Goal: Task Accomplishment & Management: Manage account settings

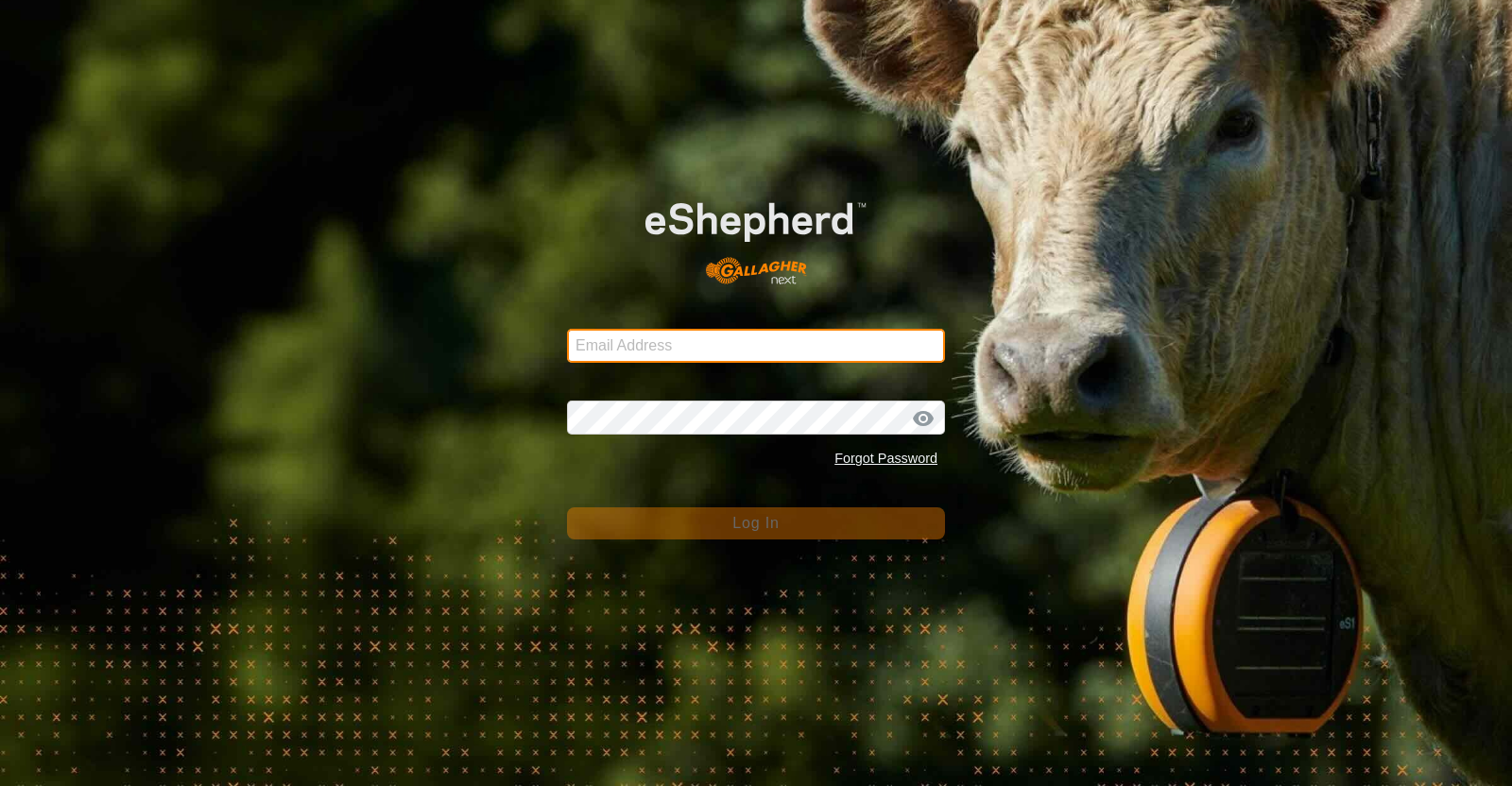
click at [841, 342] on input "Email Address" at bounding box center [756, 346] width 378 height 34
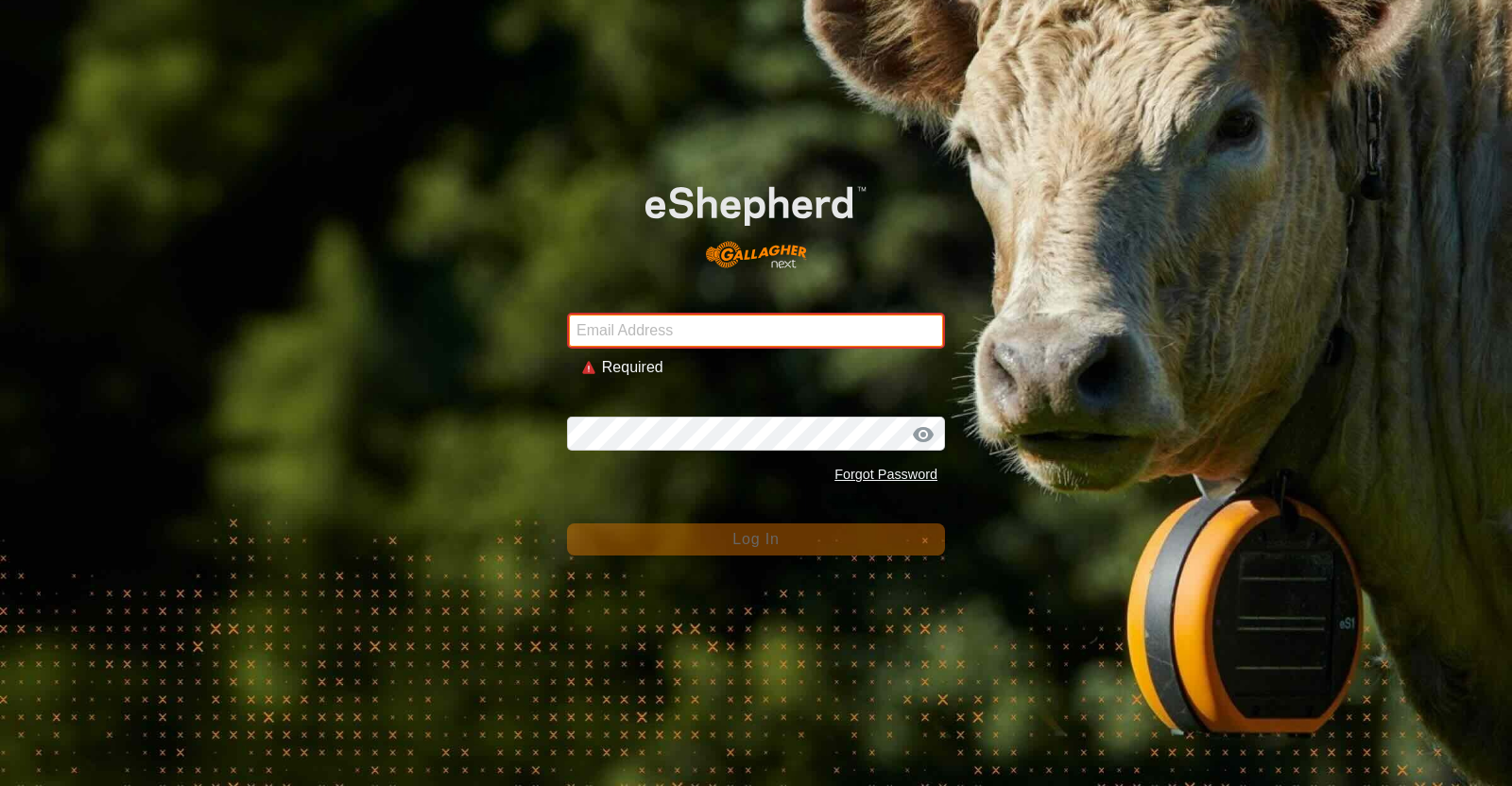
type input "[EMAIL_ADDRESS][DOMAIN_NAME]"
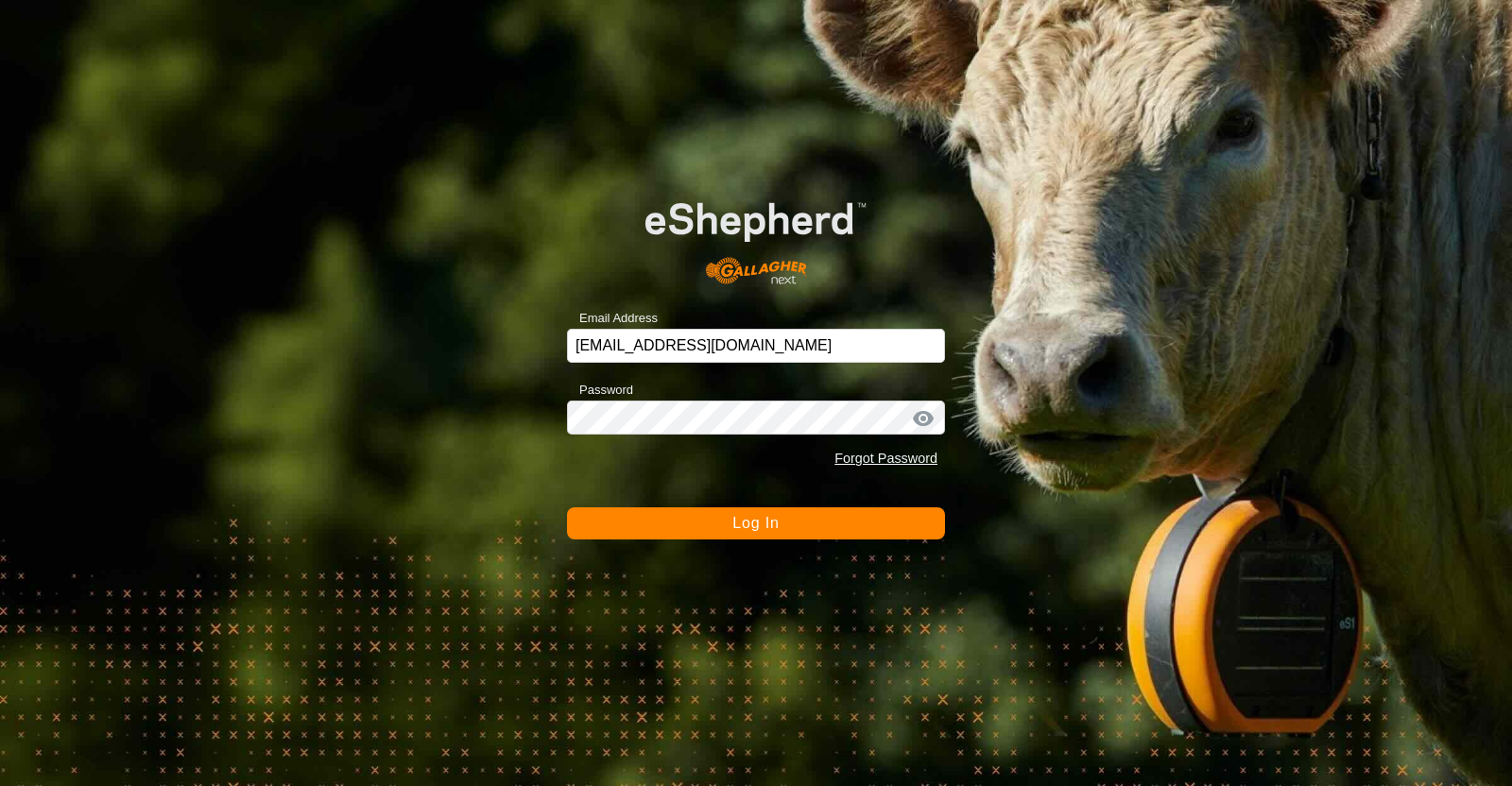
click at [680, 512] on button "Log In" at bounding box center [756, 524] width 378 height 32
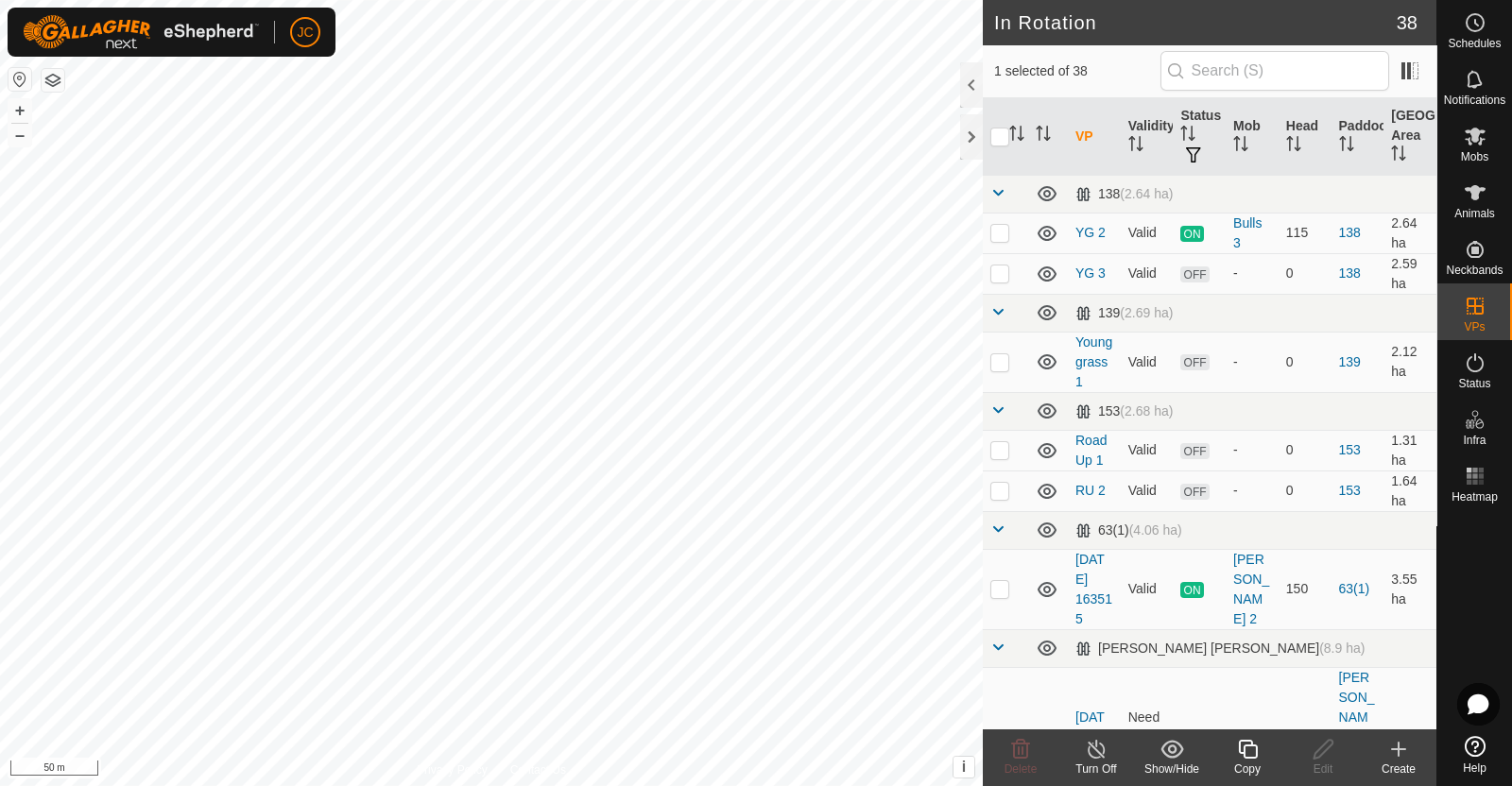
click at [1095, 759] on icon at bounding box center [1096, 749] width 24 height 23
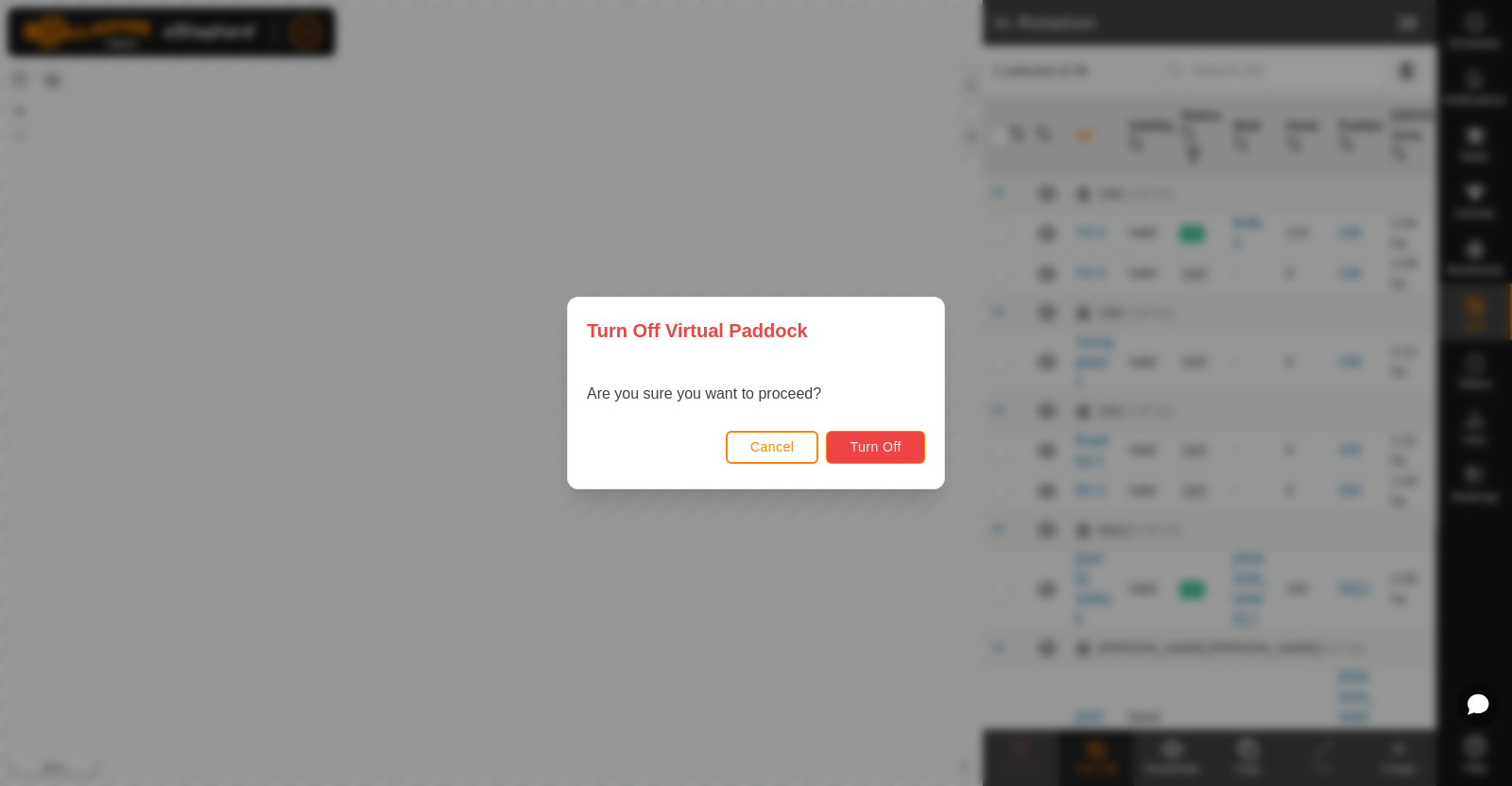
click at [881, 436] on button "Turn Off" at bounding box center [875, 447] width 99 height 33
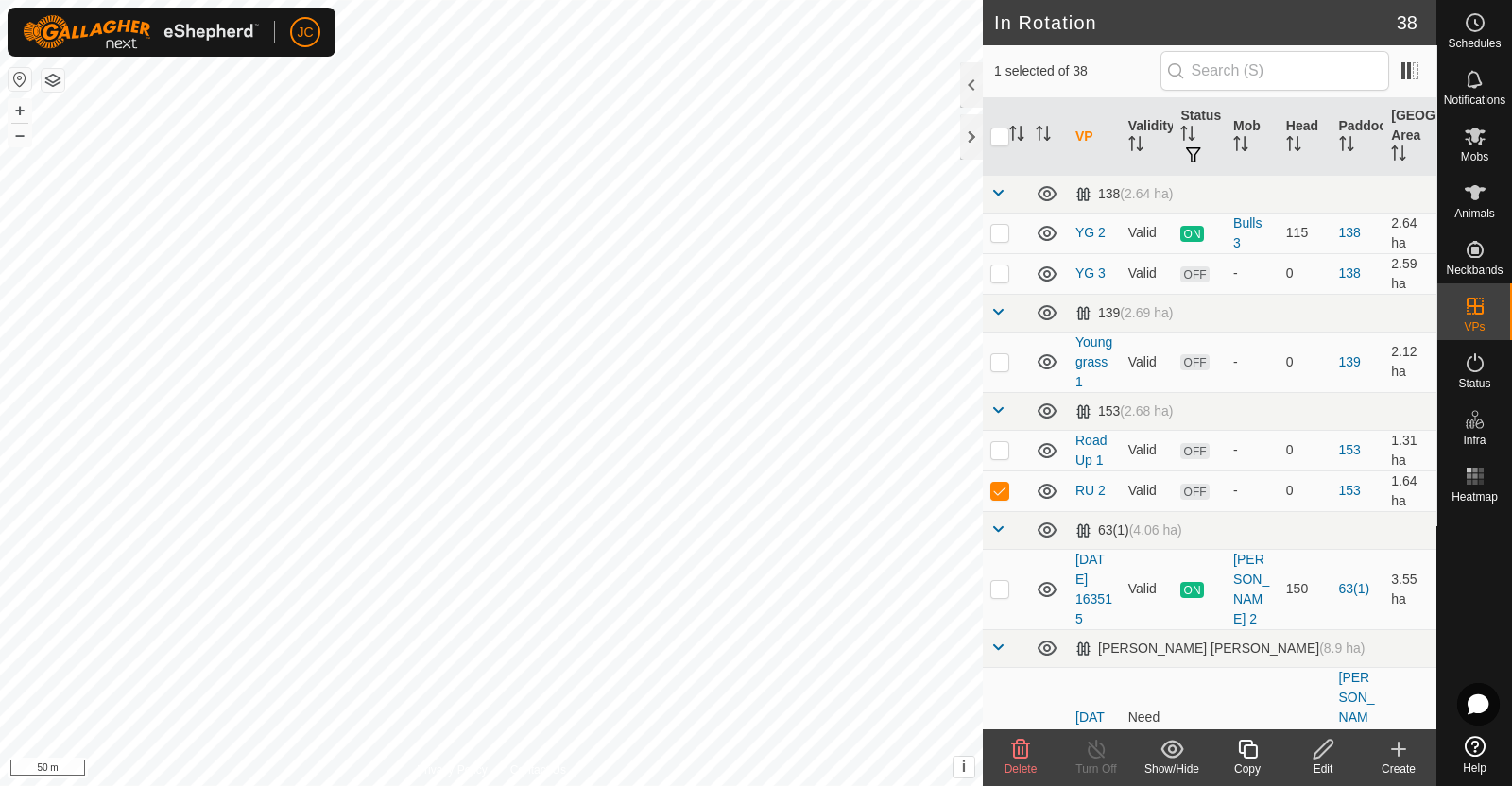
click at [1026, 765] on span "Delete" at bounding box center [1021, 769] width 33 height 13
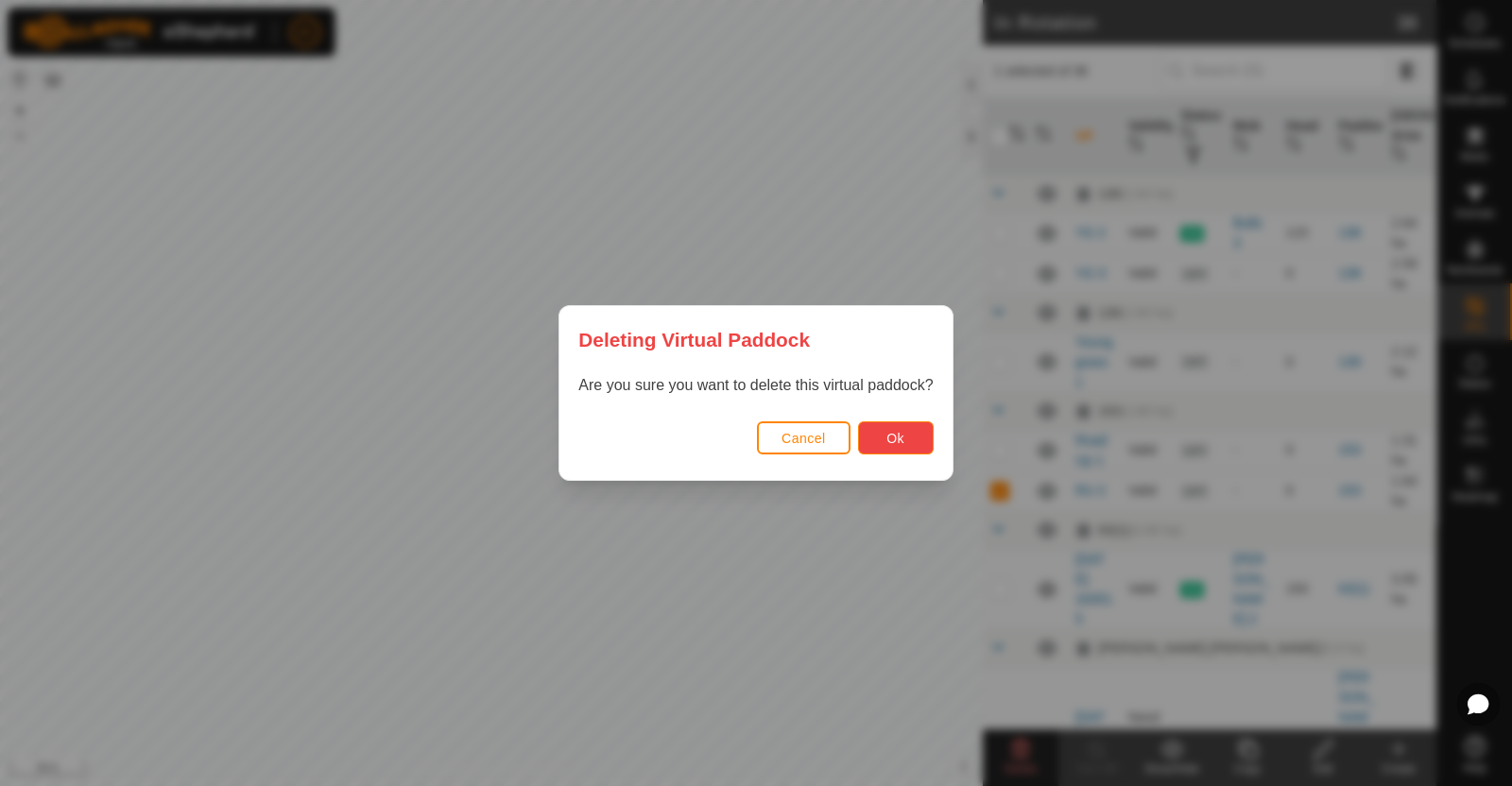
click at [887, 433] on span "Ok" at bounding box center [895, 438] width 18 height 15
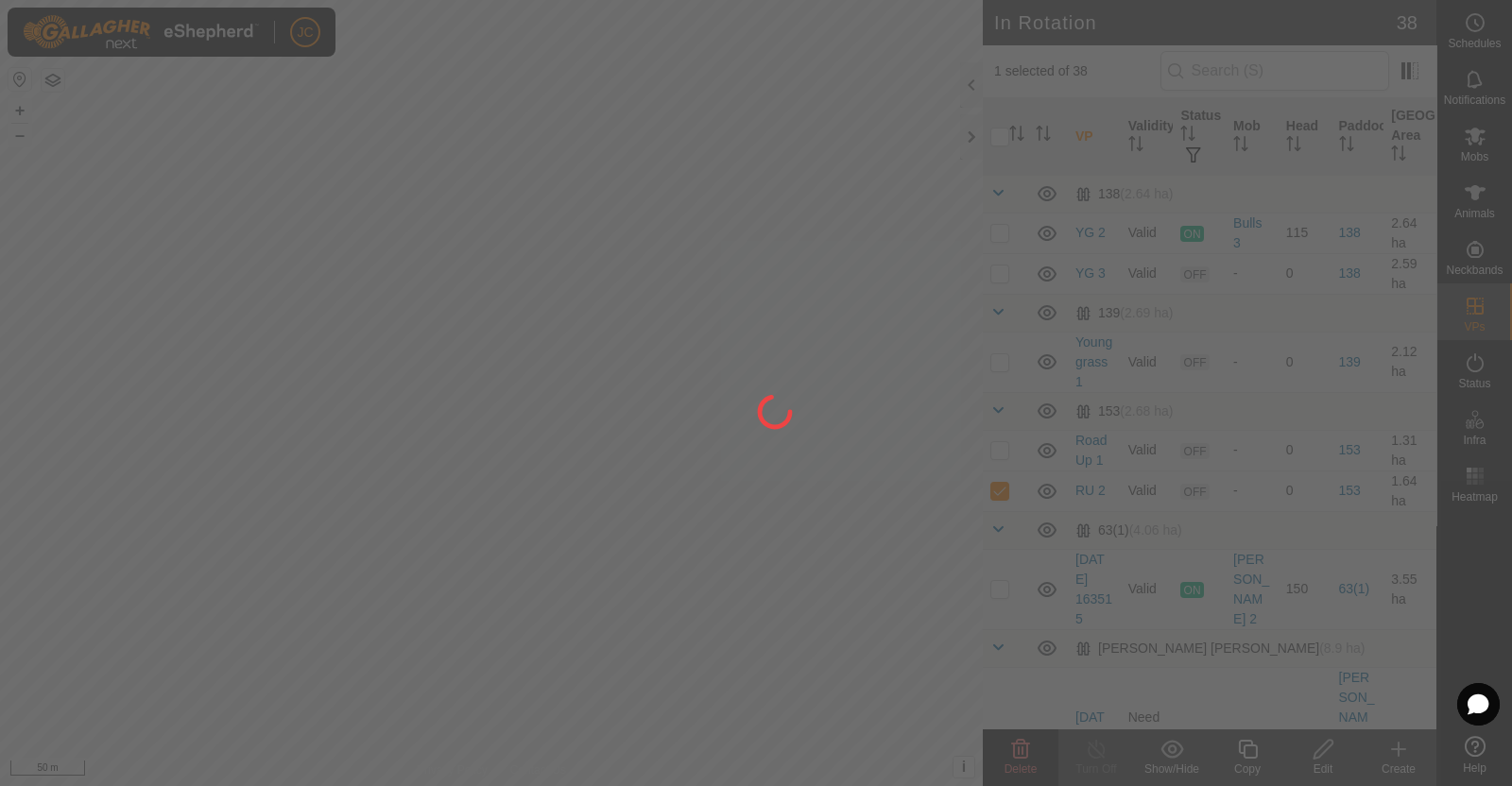
checkbox input "false"
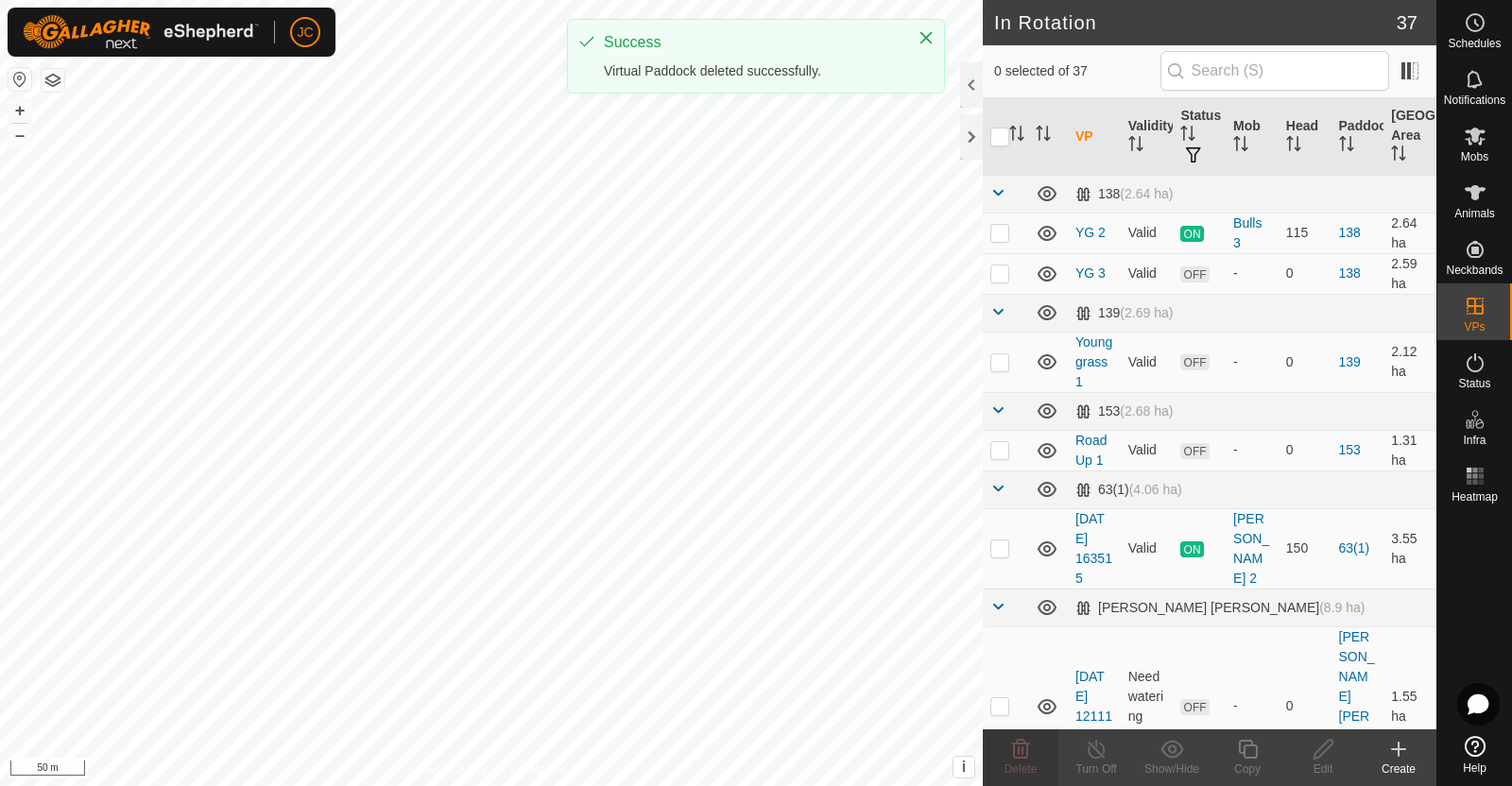
checkbox input "true"
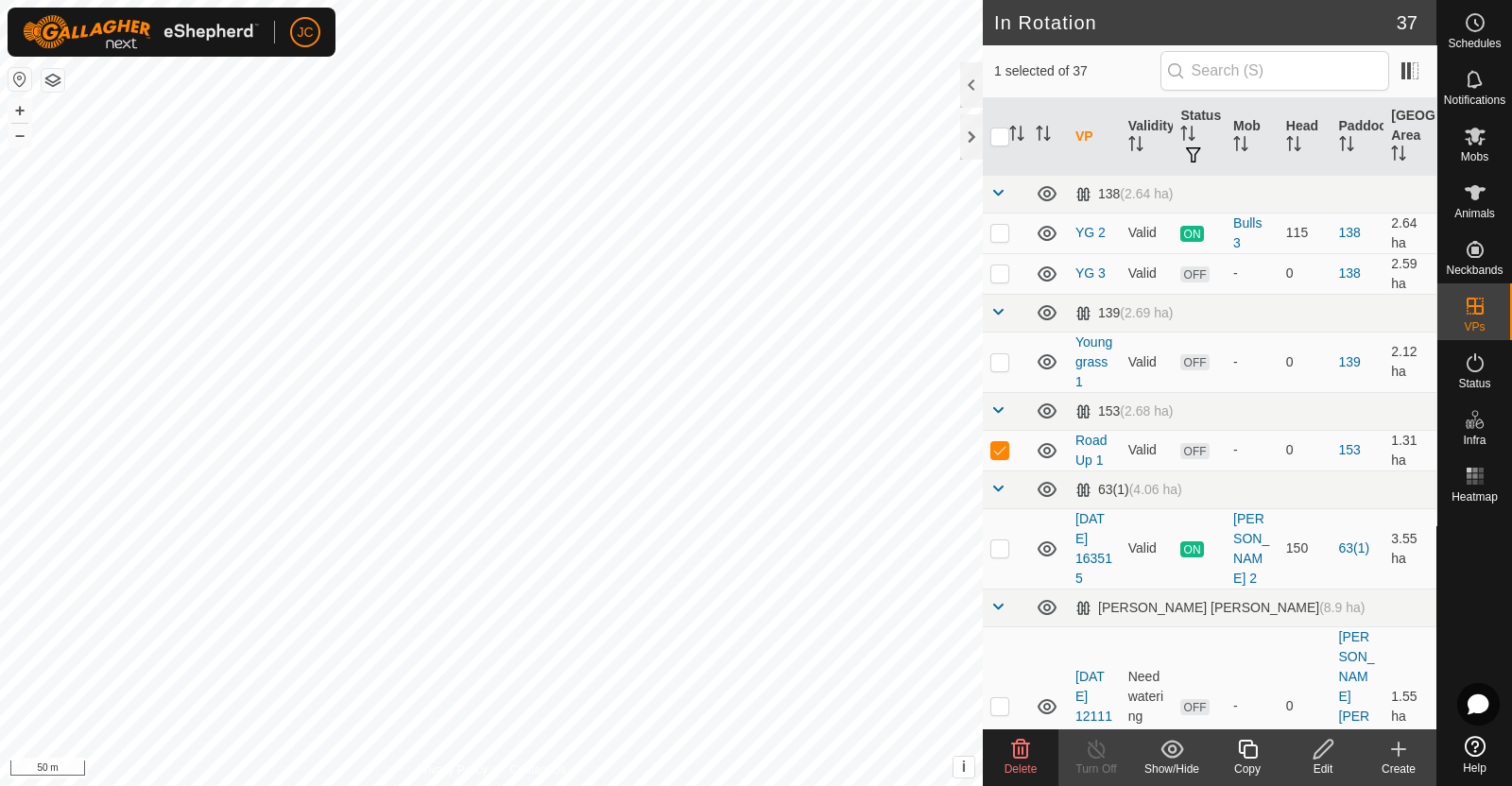
click at [1039, 769] on div "Delete" at bounding box center [1021, 769] width 76 height 17
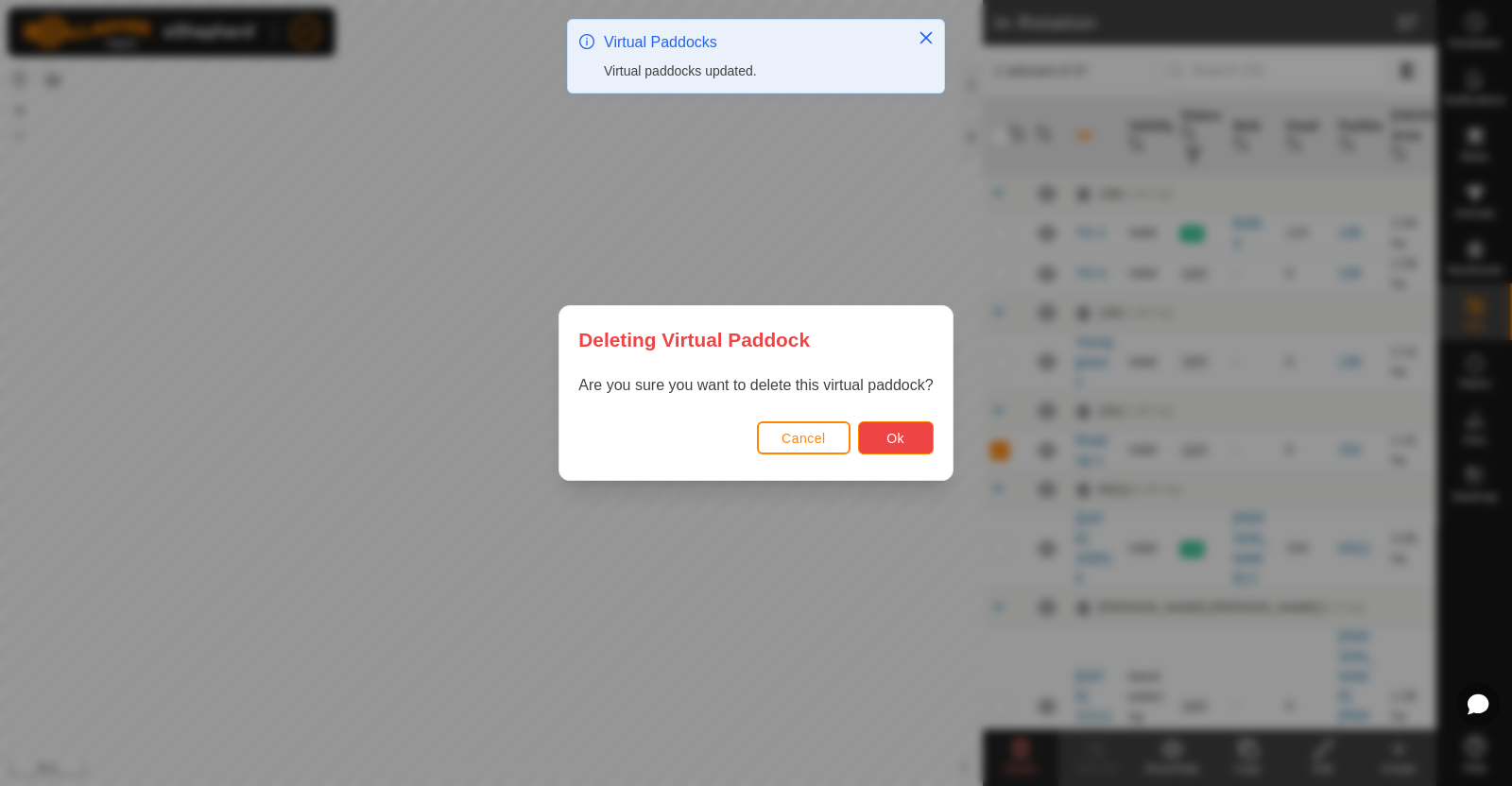
click at [904, 449] on button "Ok" at bounding box center [896, 438] width 76 height 33
checkbox input "false"
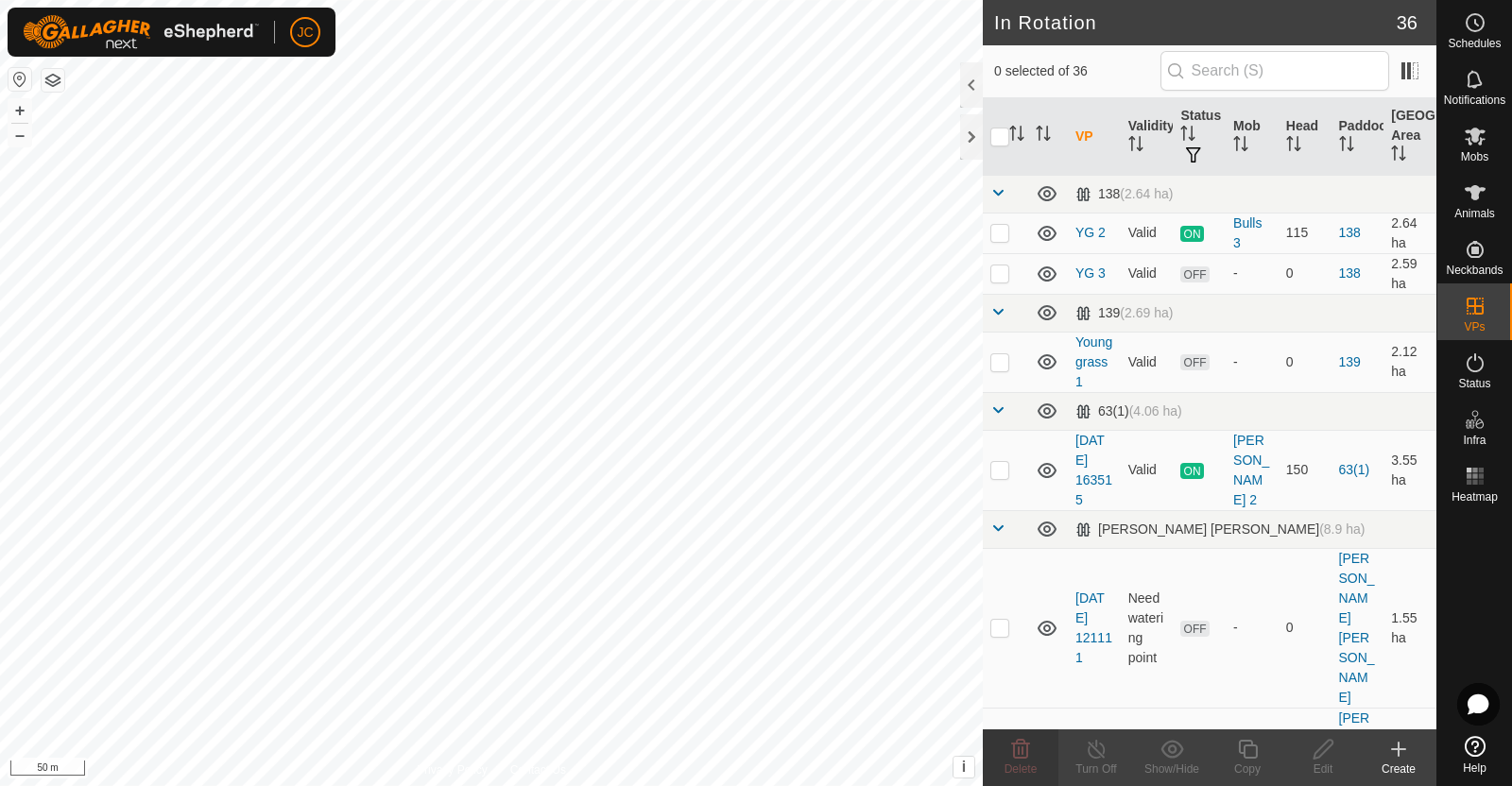
click at [1399, 754] on icon at bounding box center [1398, 749] width 23 height 23
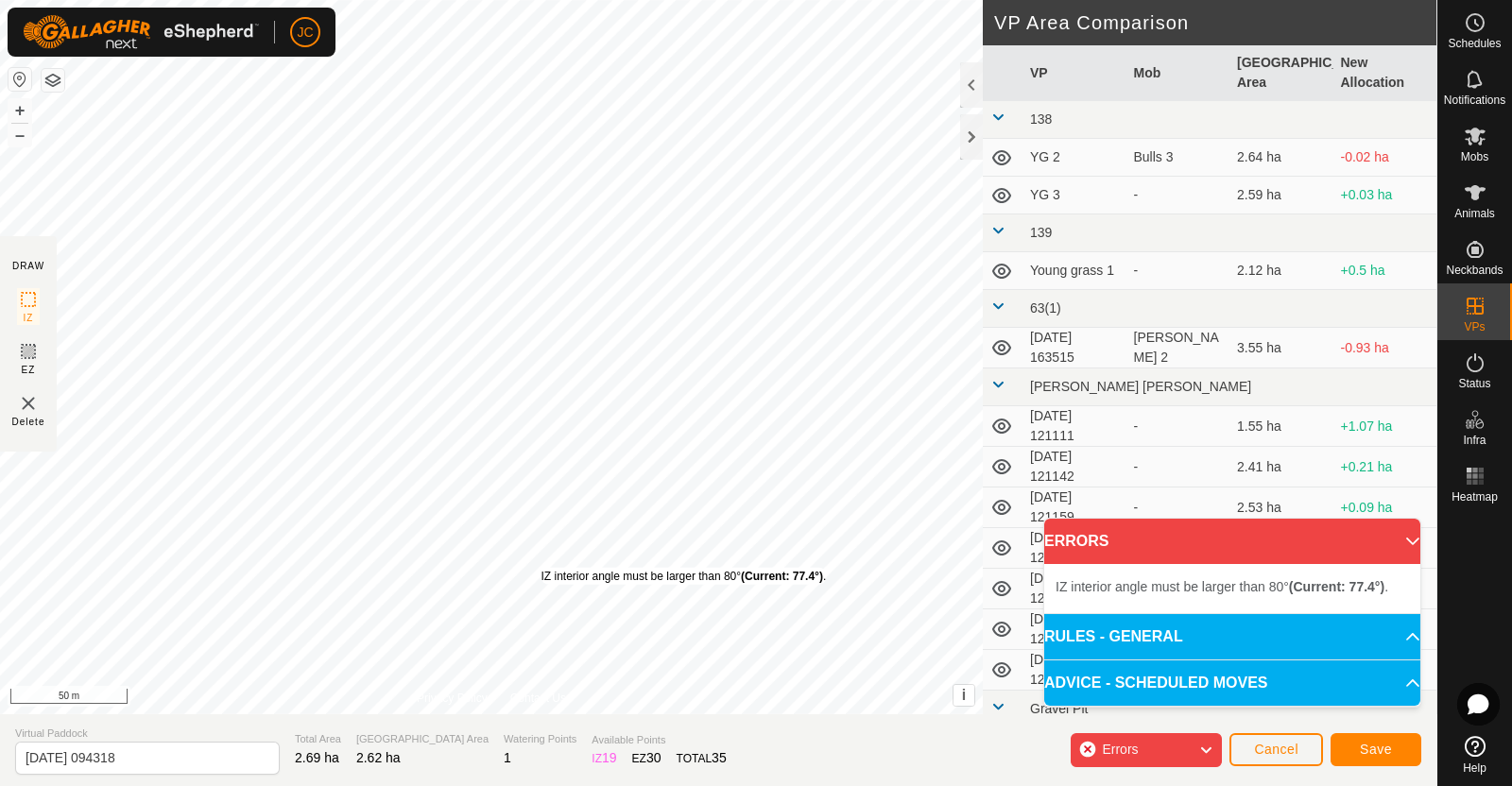
click at [541, 567] on div "IZ interior angle must be larger than 80° (Current: 77.4°) . + – ⇧ i This appli…" at bounding box center [491, 357] width 983 height 714
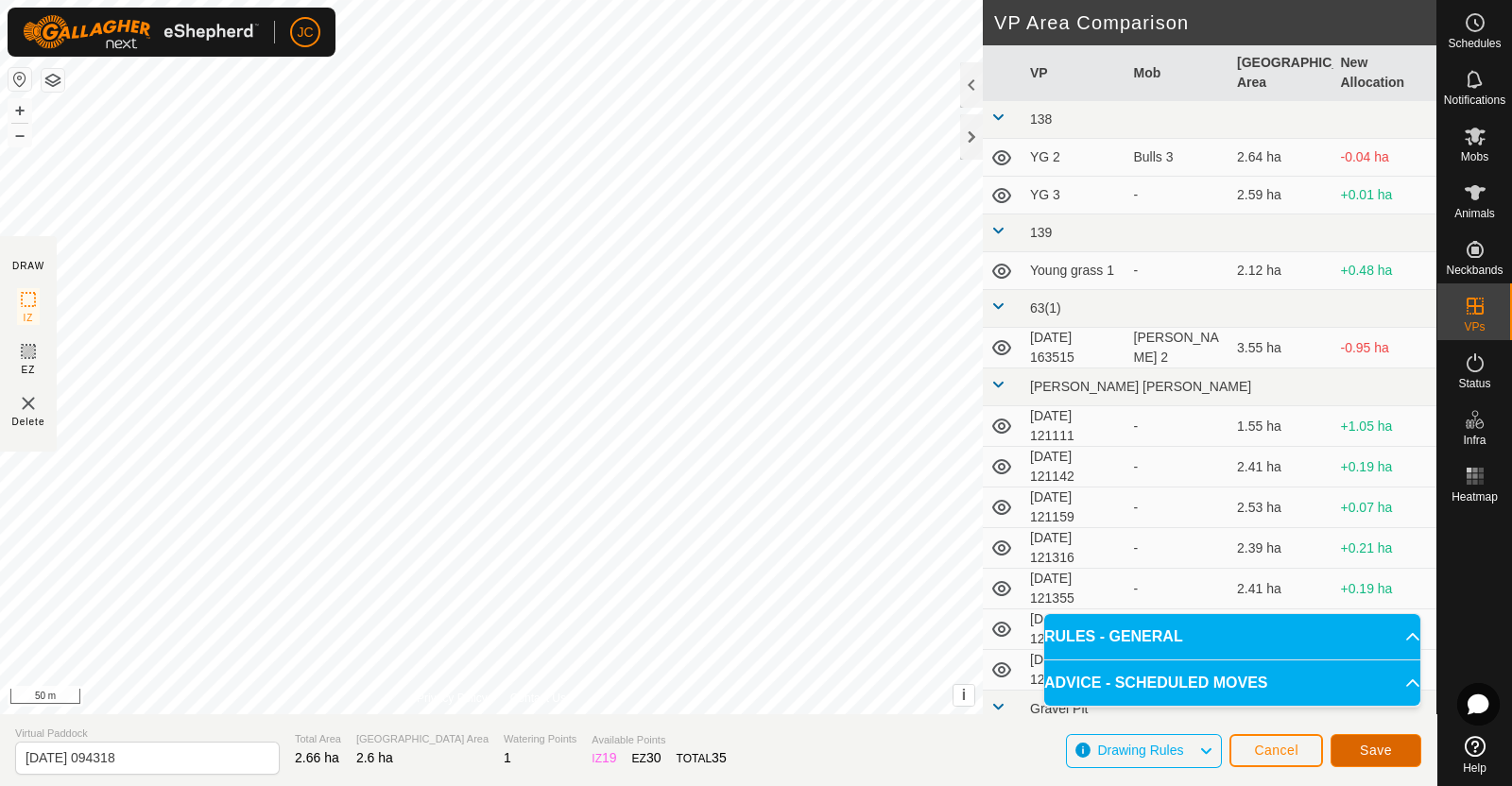
click at [1375, 747] on span "Save" at bounding box center [1376, 750] width 32 height 15
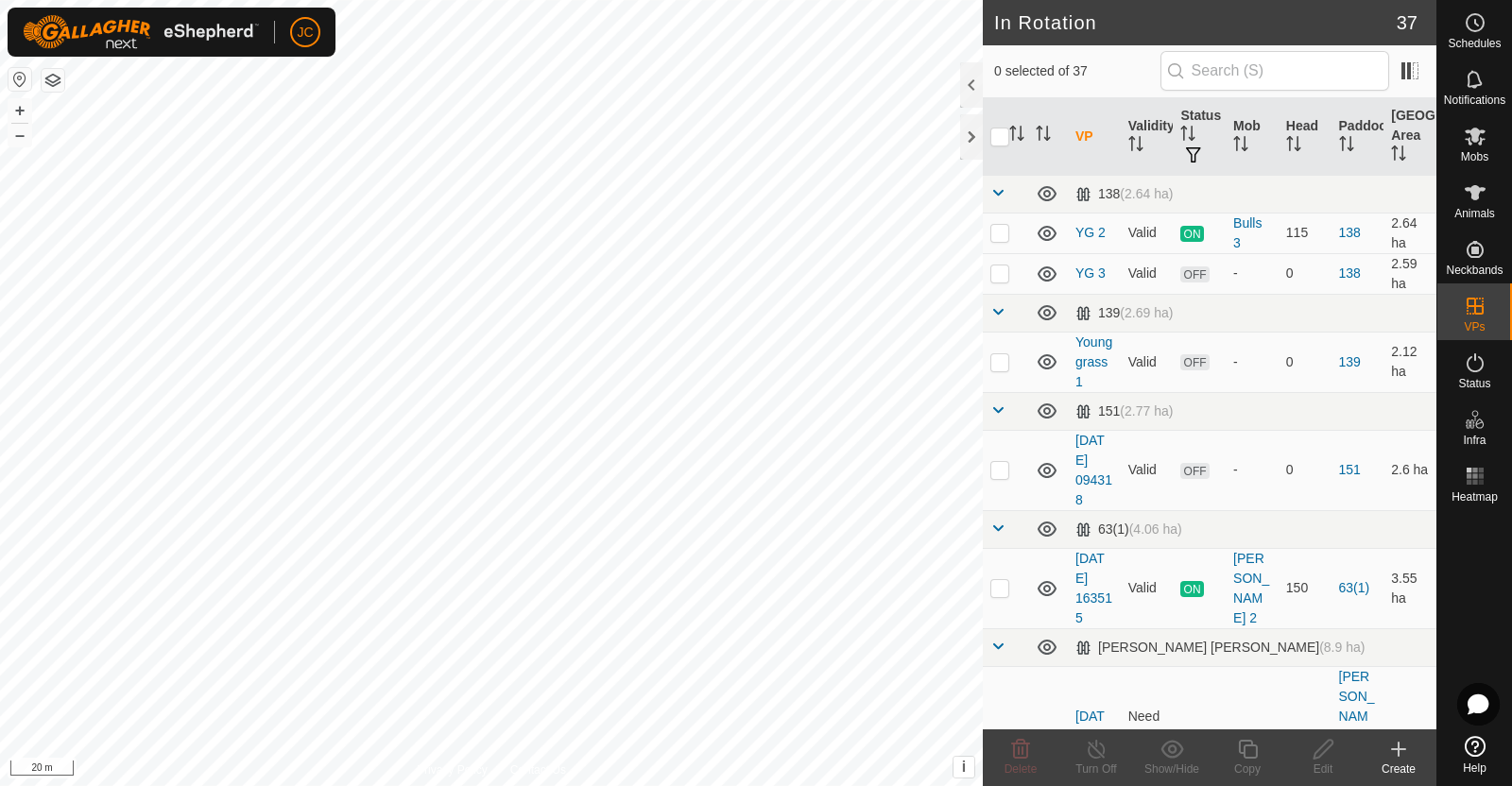
checkbox input "true"
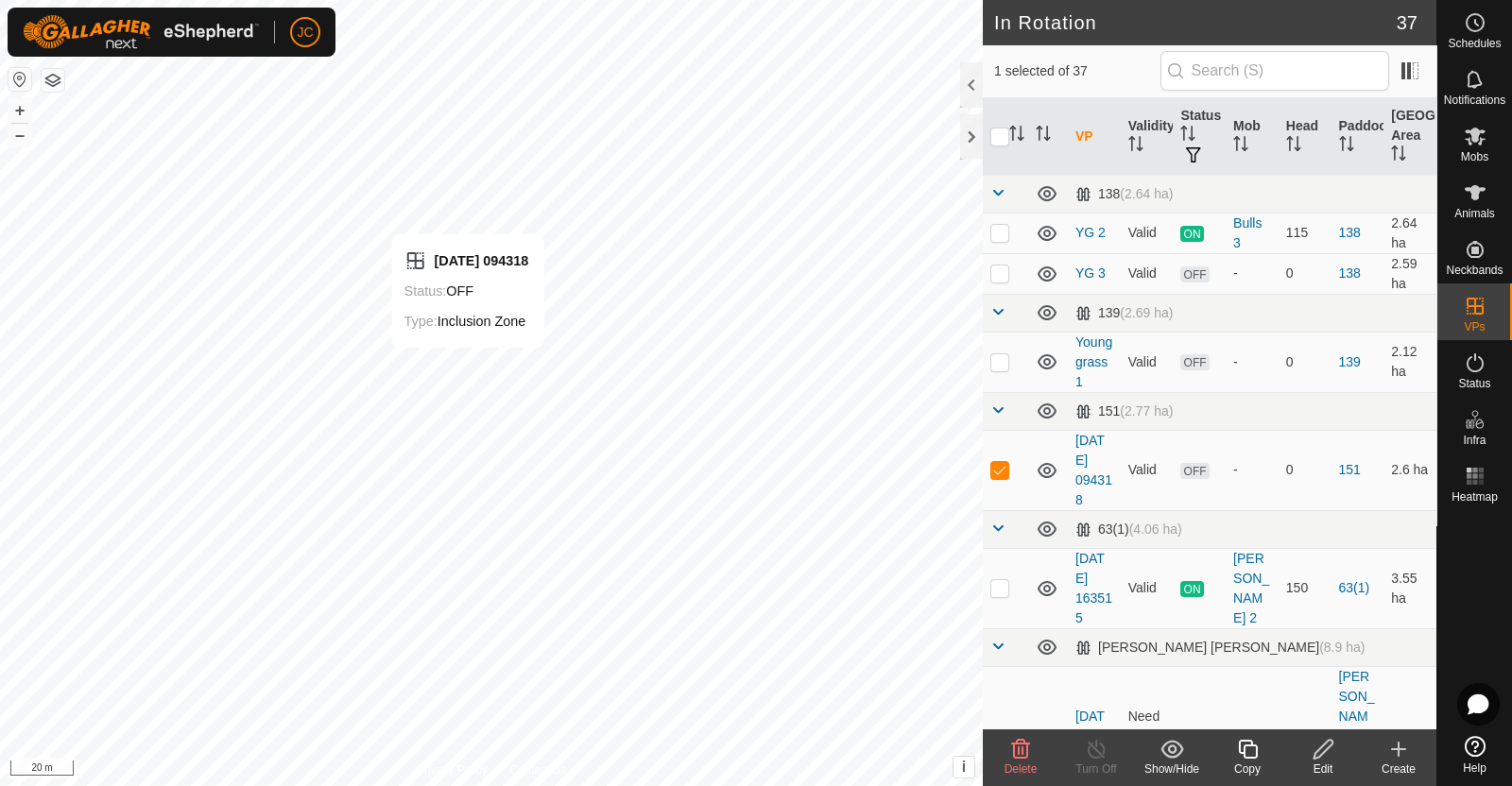
click at [1313, 761] on div "Edit" at bounding box center [1323, 769] width 76 height 17
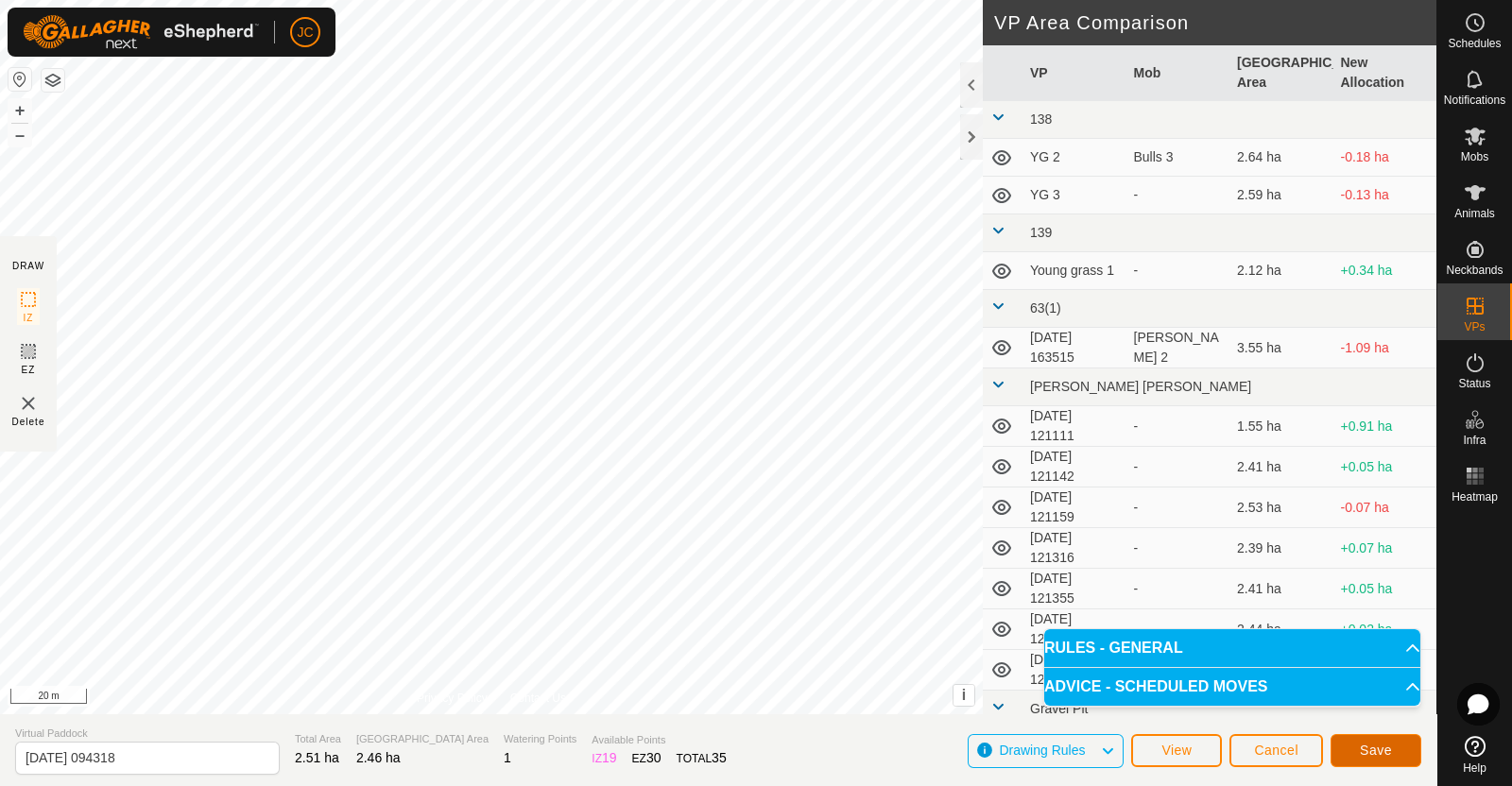
click at [1387, 753] on span "Save" at bounding box center [1376, 750] width 32 height 15
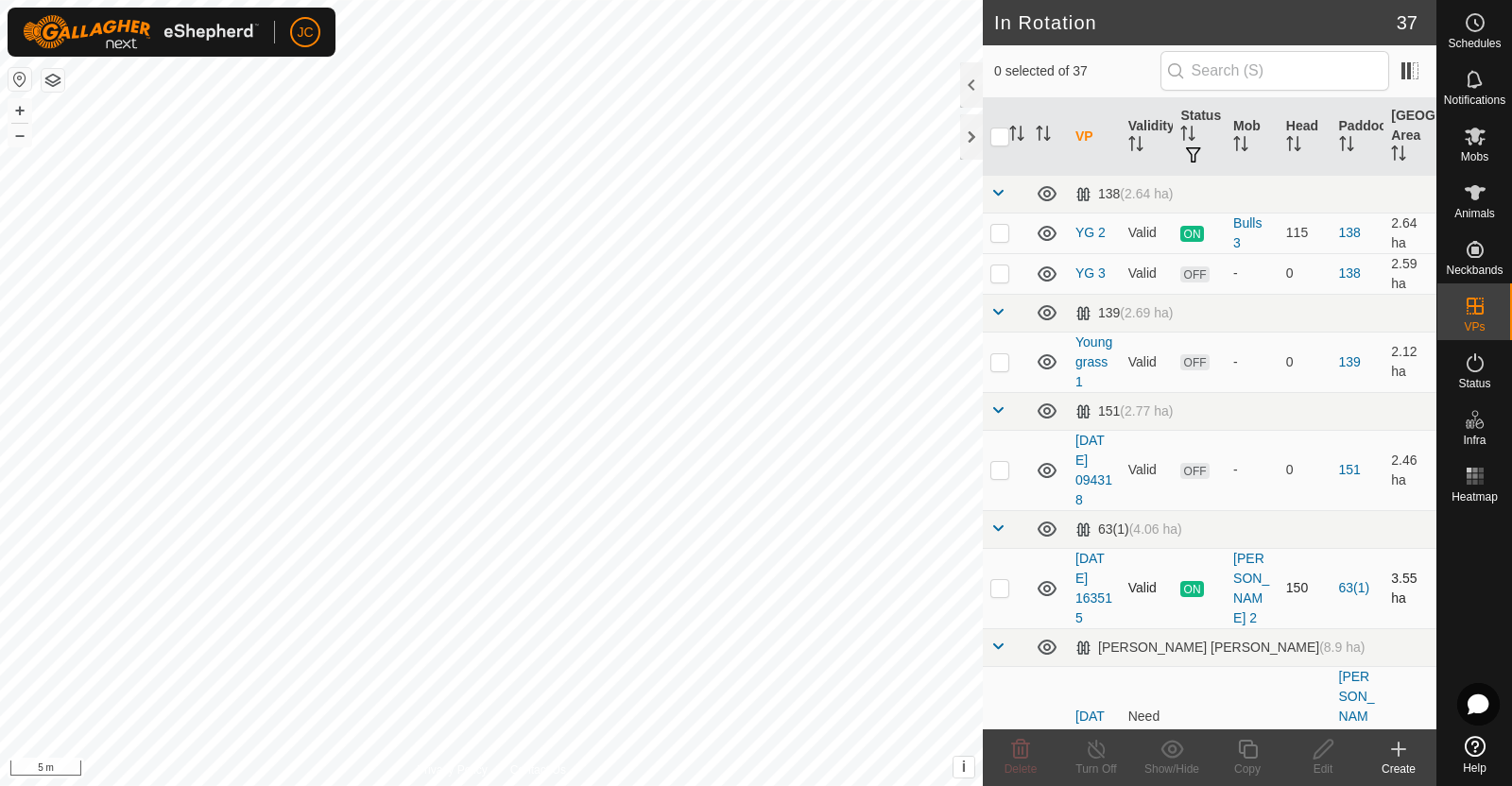
checkbox input "true"
click at [1315, 753] on icon at bounding box center [1323, 749] width 19 height 19
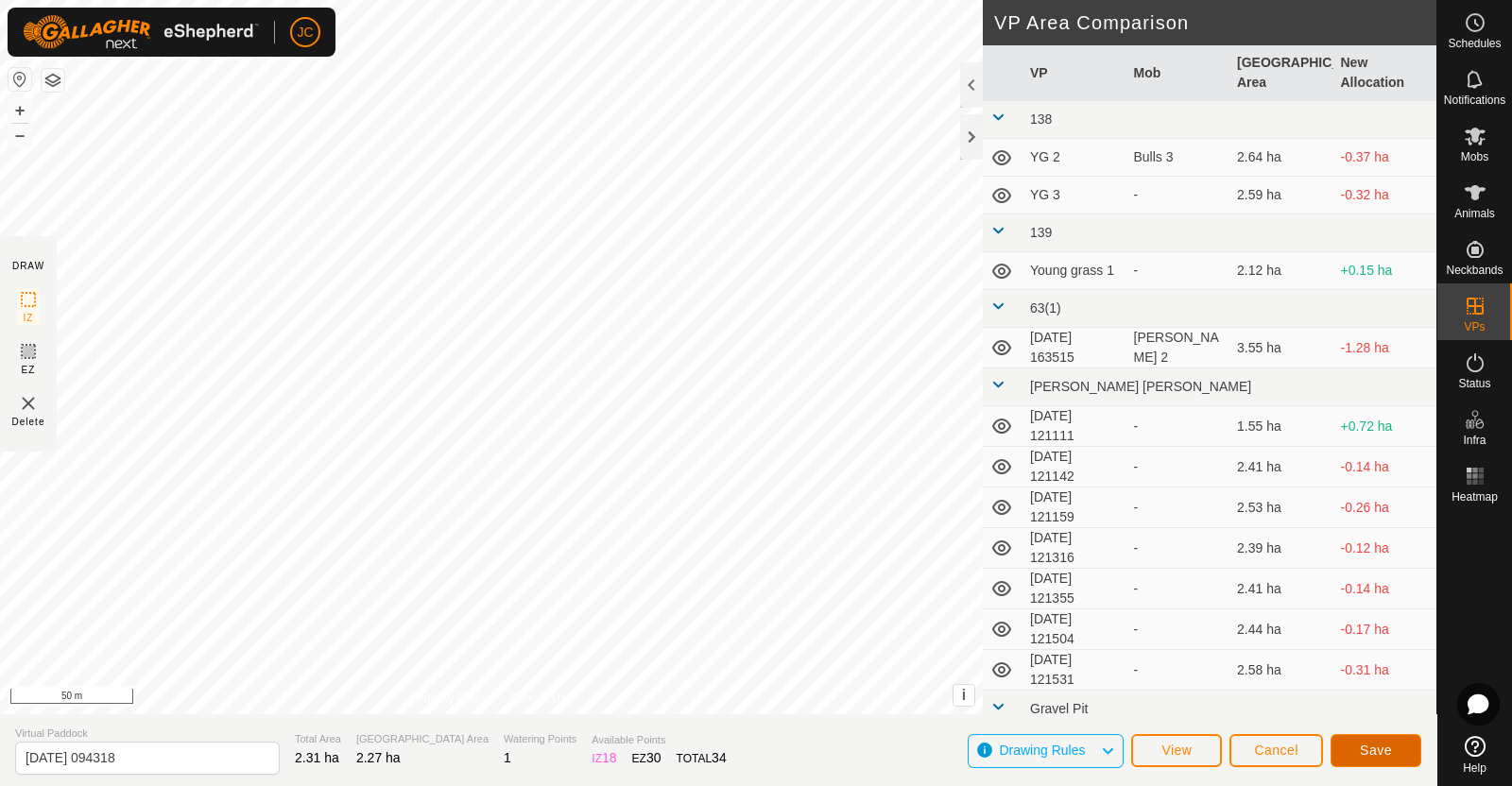
click at [1389, 749] on span "Save" at bounding box center [1376, 750] width 32 height 15
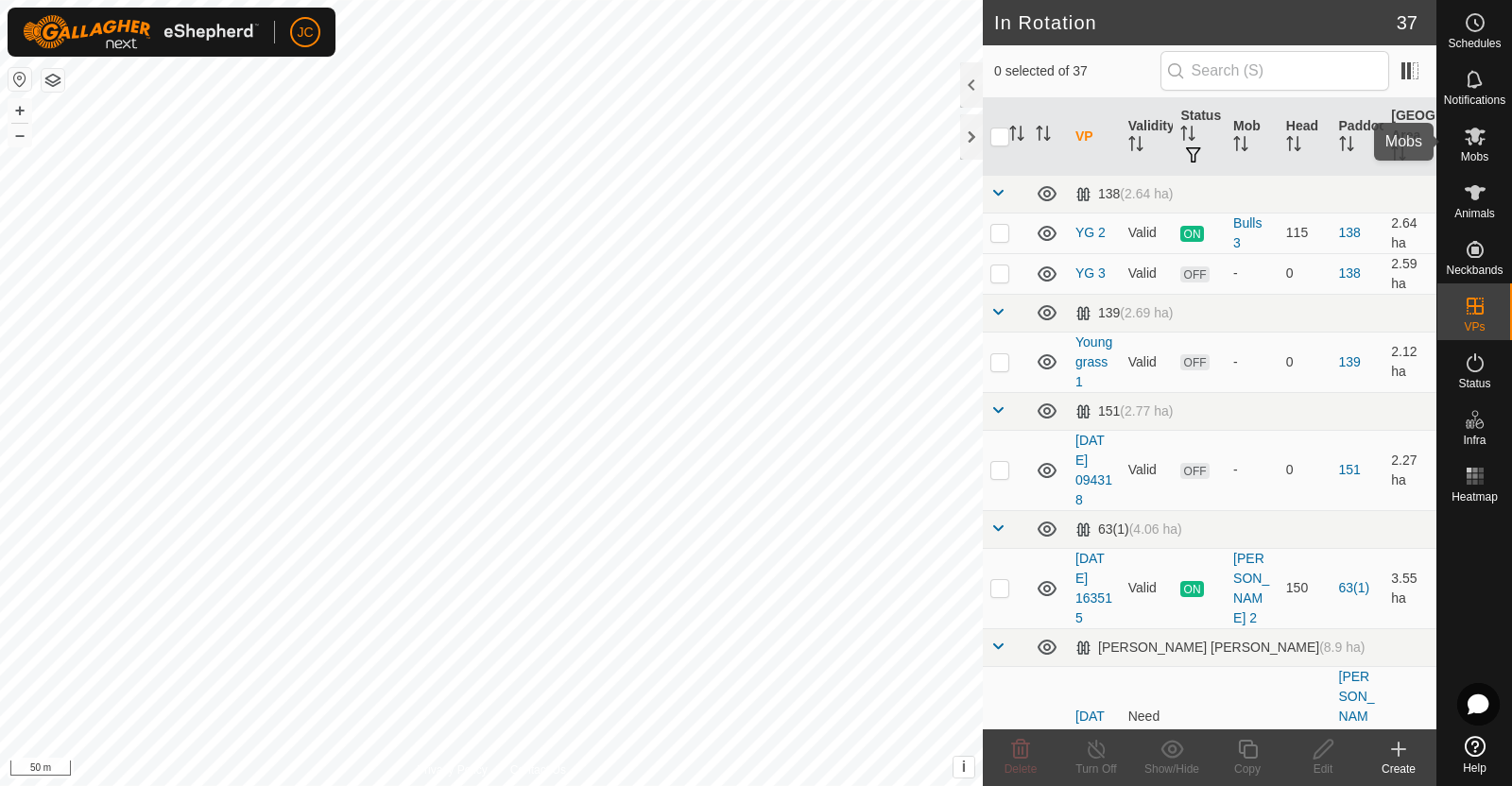
click at [1479, 134] on icon at bounding box center [1475, 136] width 21 height 18
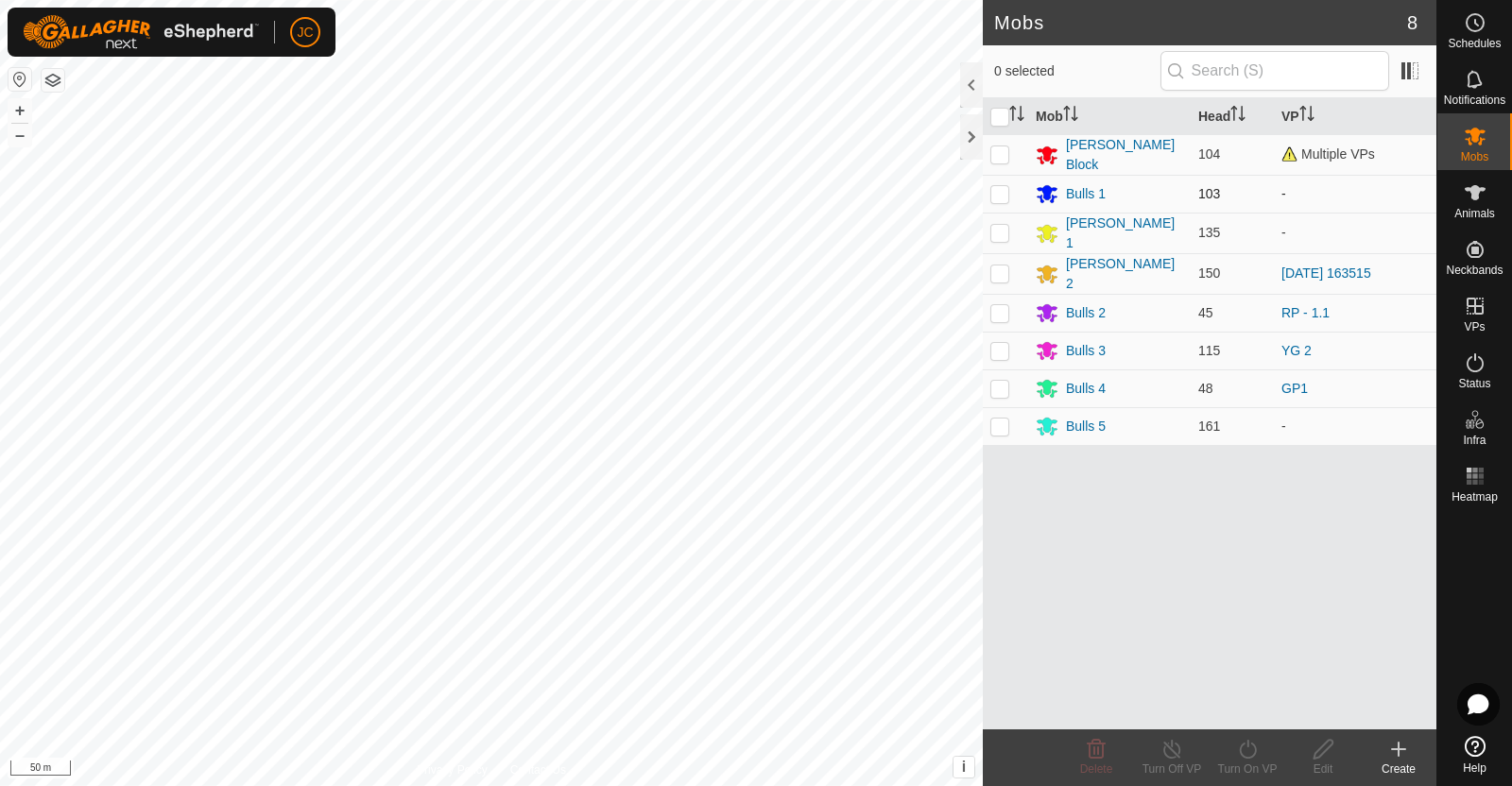
click at [998, 187] on p-checkbox at bounding box center [1000, 194] width 19 height 15
checkbox input "true"
click at [1252, 754] on icon at bounding box center [1247, 749] width 24 height 23
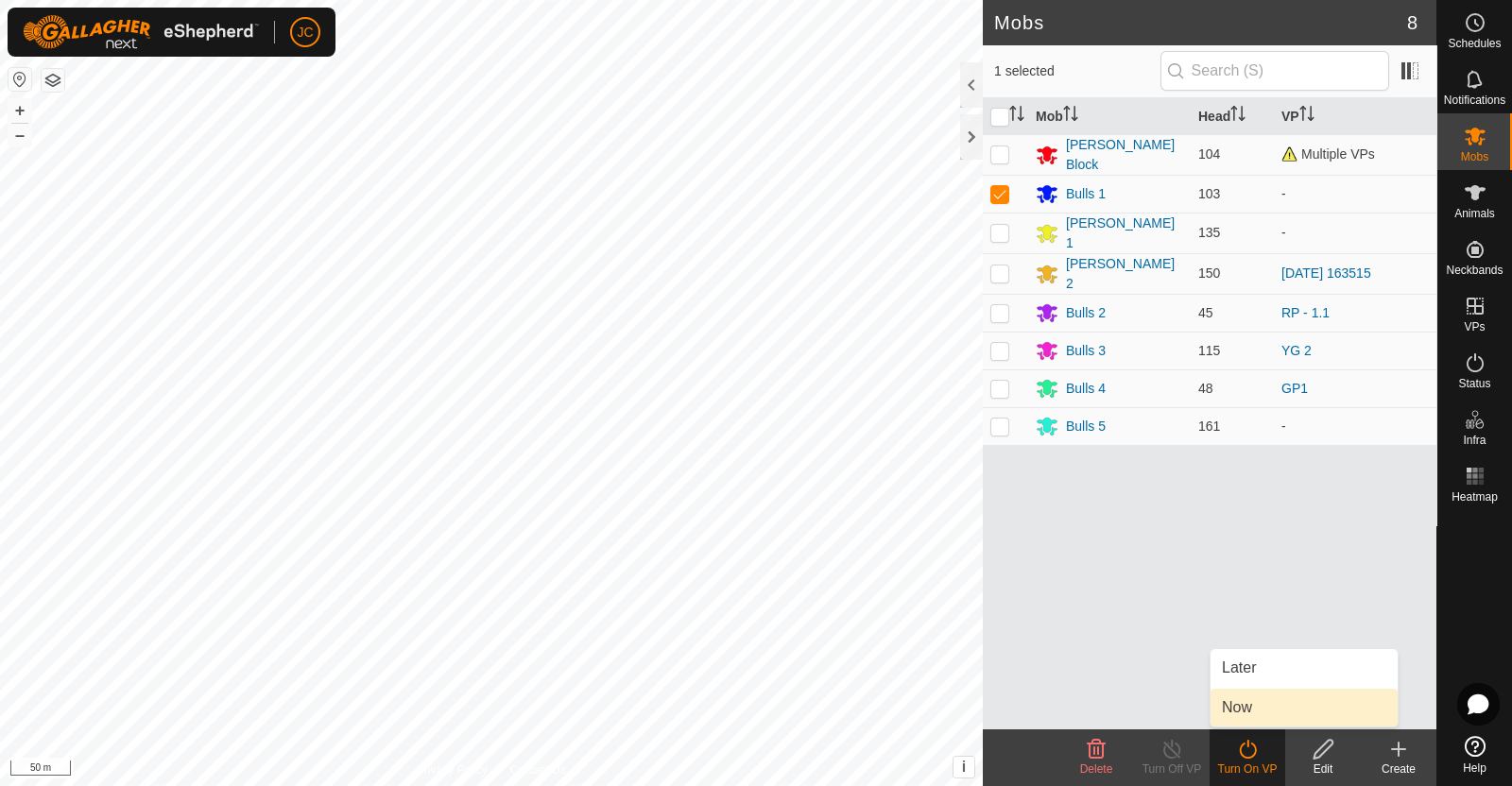
click at [1242, 694] on link "Now" at bounding box center [1304, 708] width 187 height 38
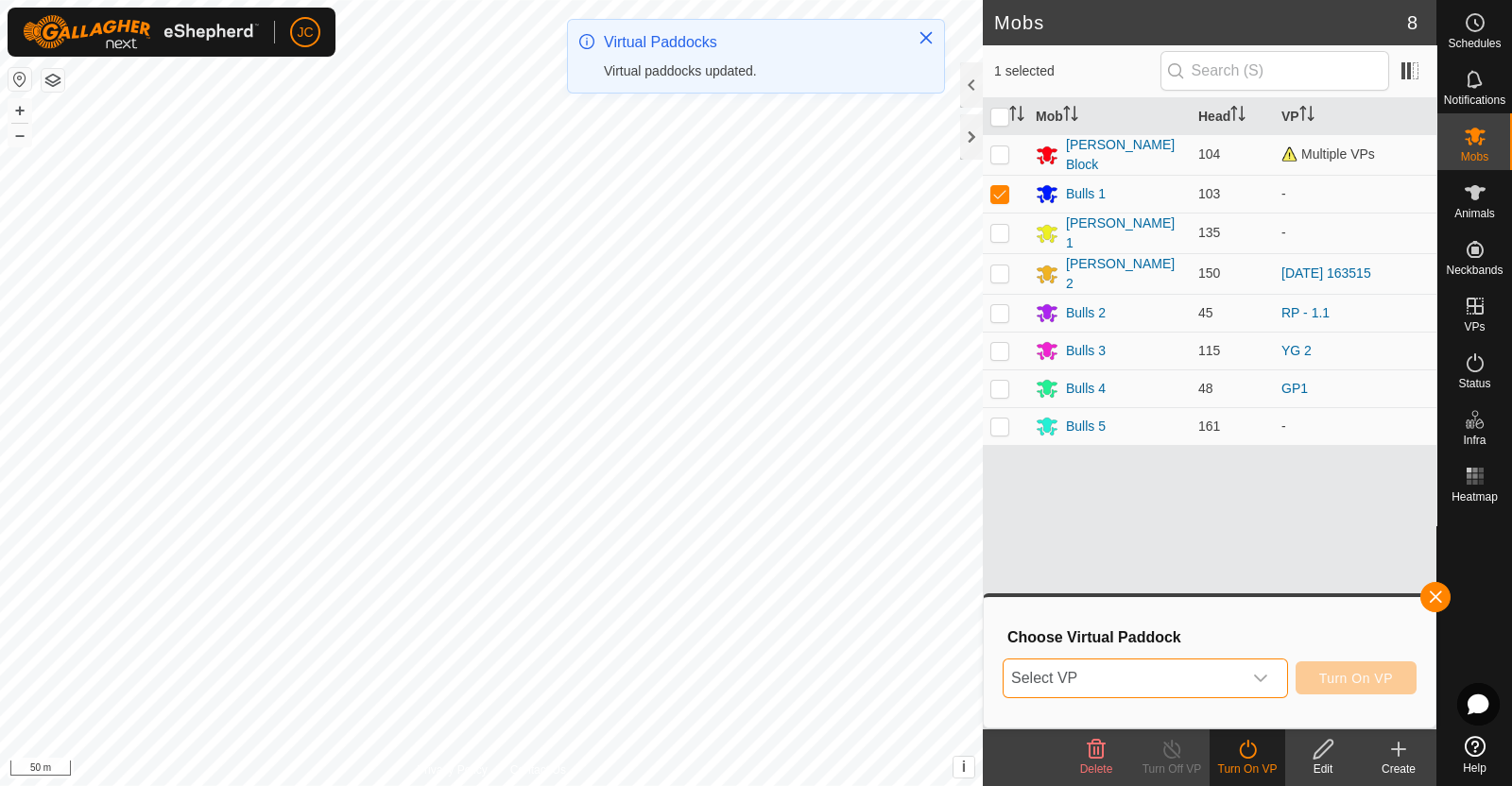
click at [1096, 678] on span "Select VP" at bounding box center [1122, 679] width 238 height 38
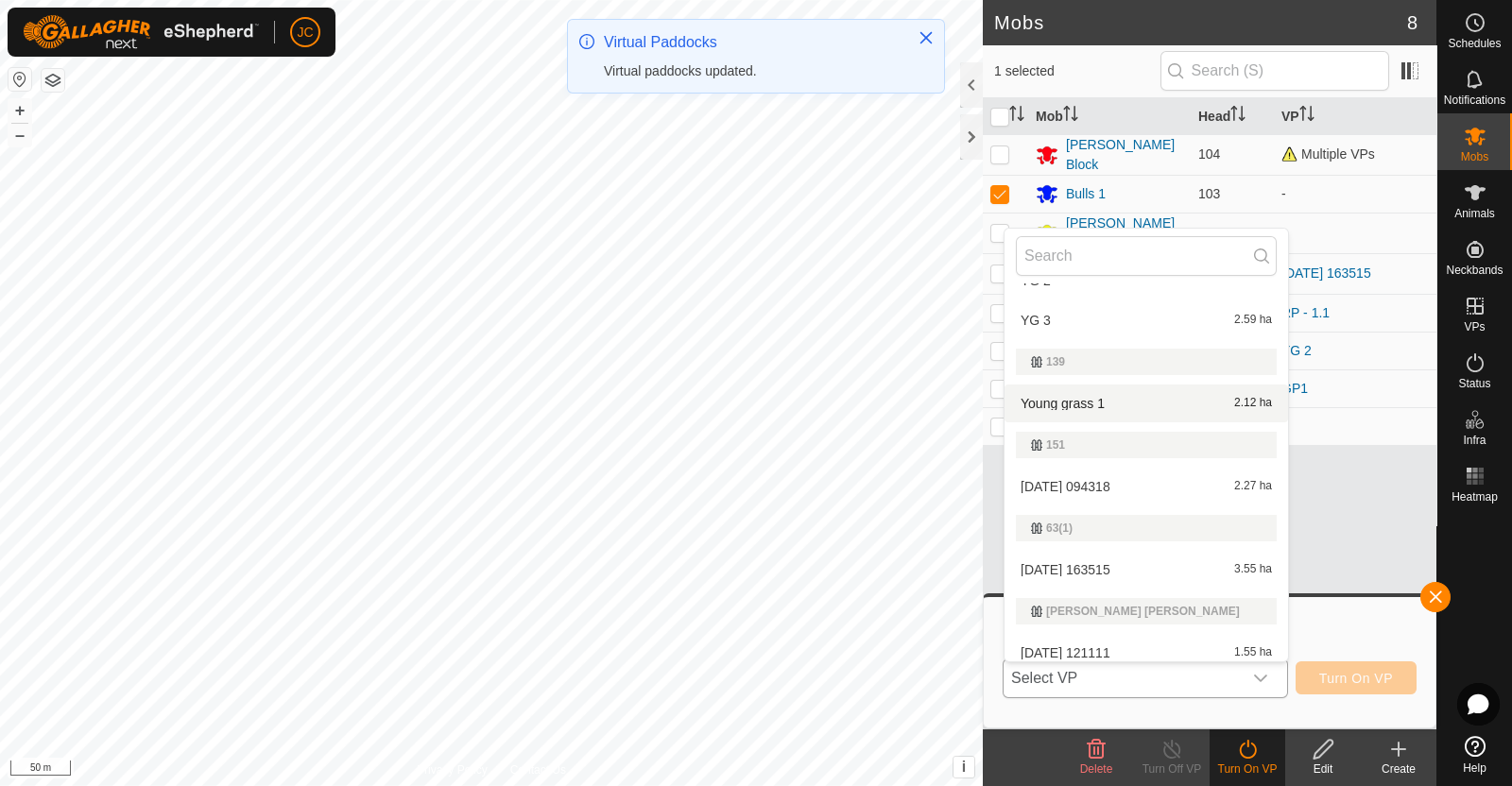
scroll to position [63, 0]
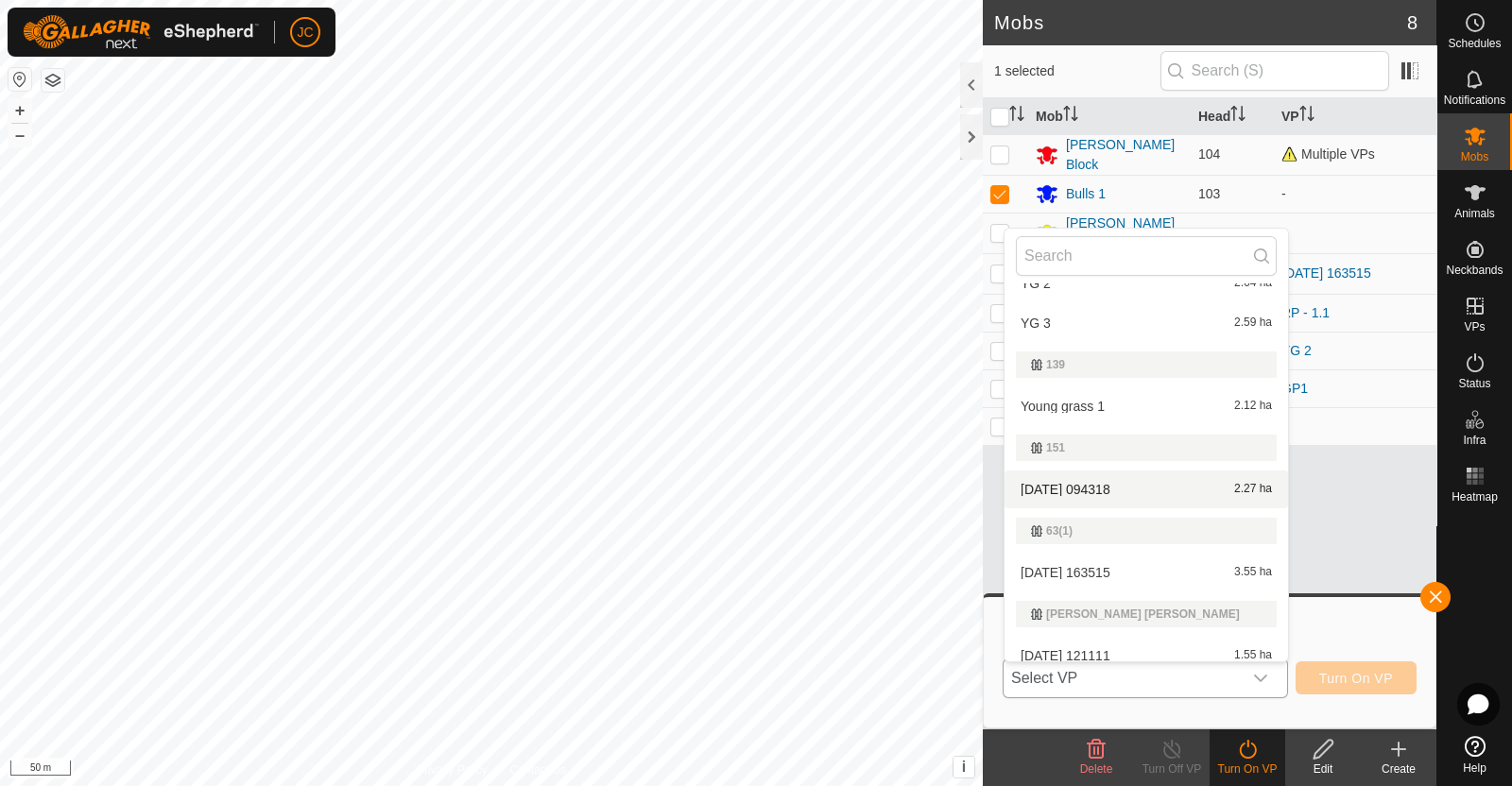
click at [1125, 487] on li "2025-08-16 094318 2.27 ha" at bounding box center [1146, 490] width 283 height 38
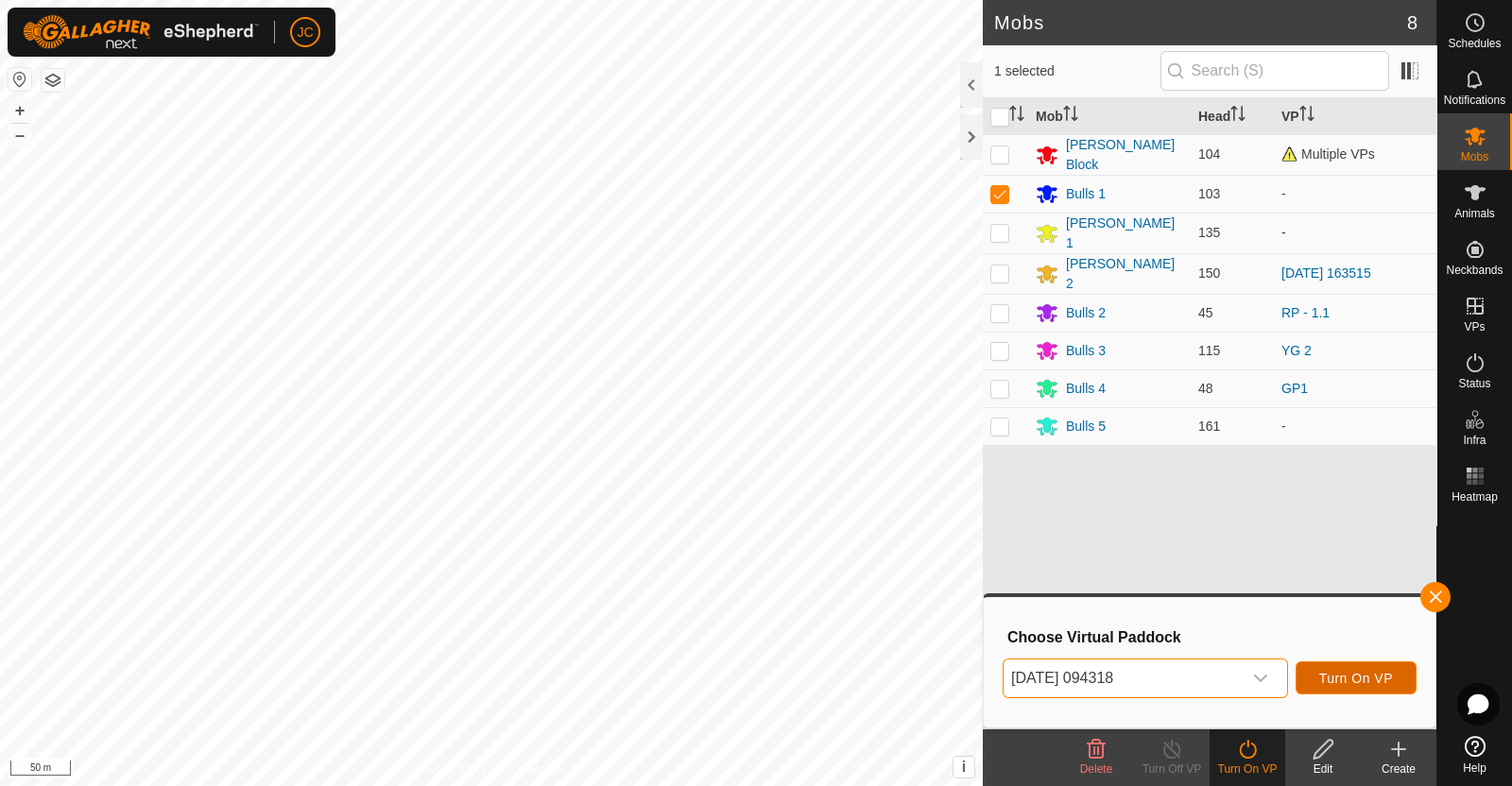
click at [1347, 680] on span "Turn On VP" at bounding box center [1356, 679] width 74 height 15
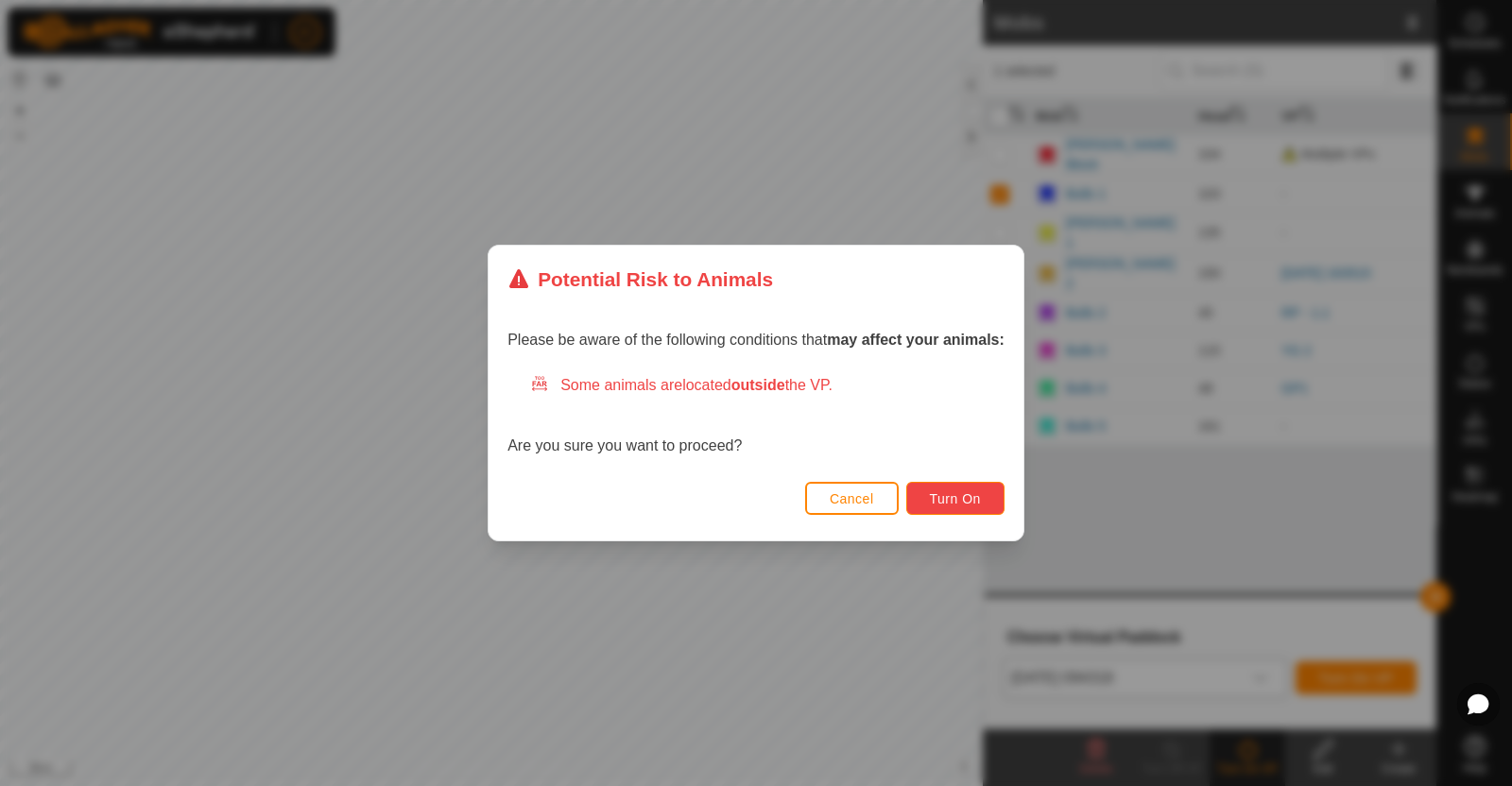
click at [939, 496] on span "Turn On" at bounding box center [955, 499] width 51 height 15
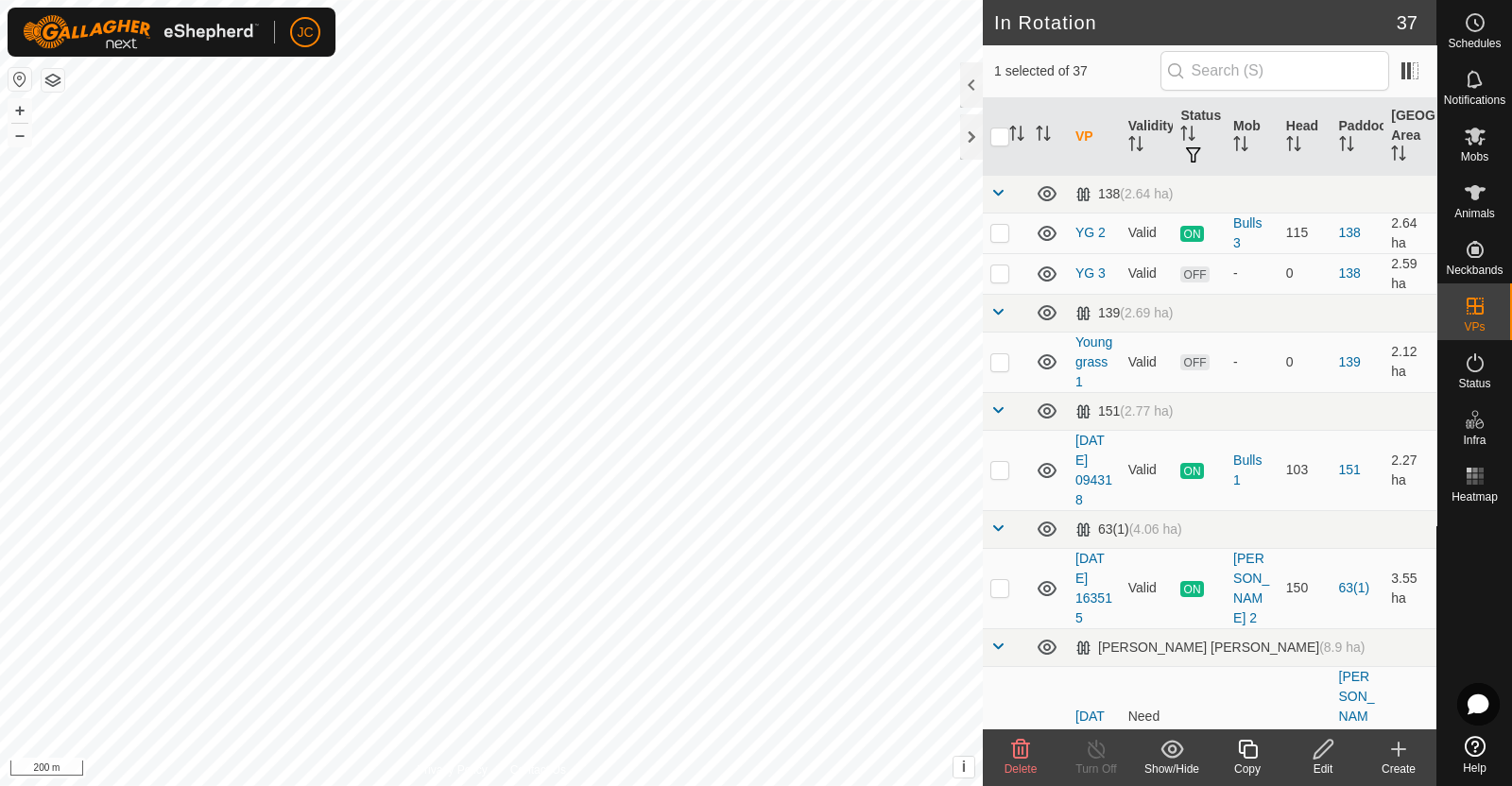
click at [1026, 756] on icon at bounding box center [1021, 749] width 18 height 19
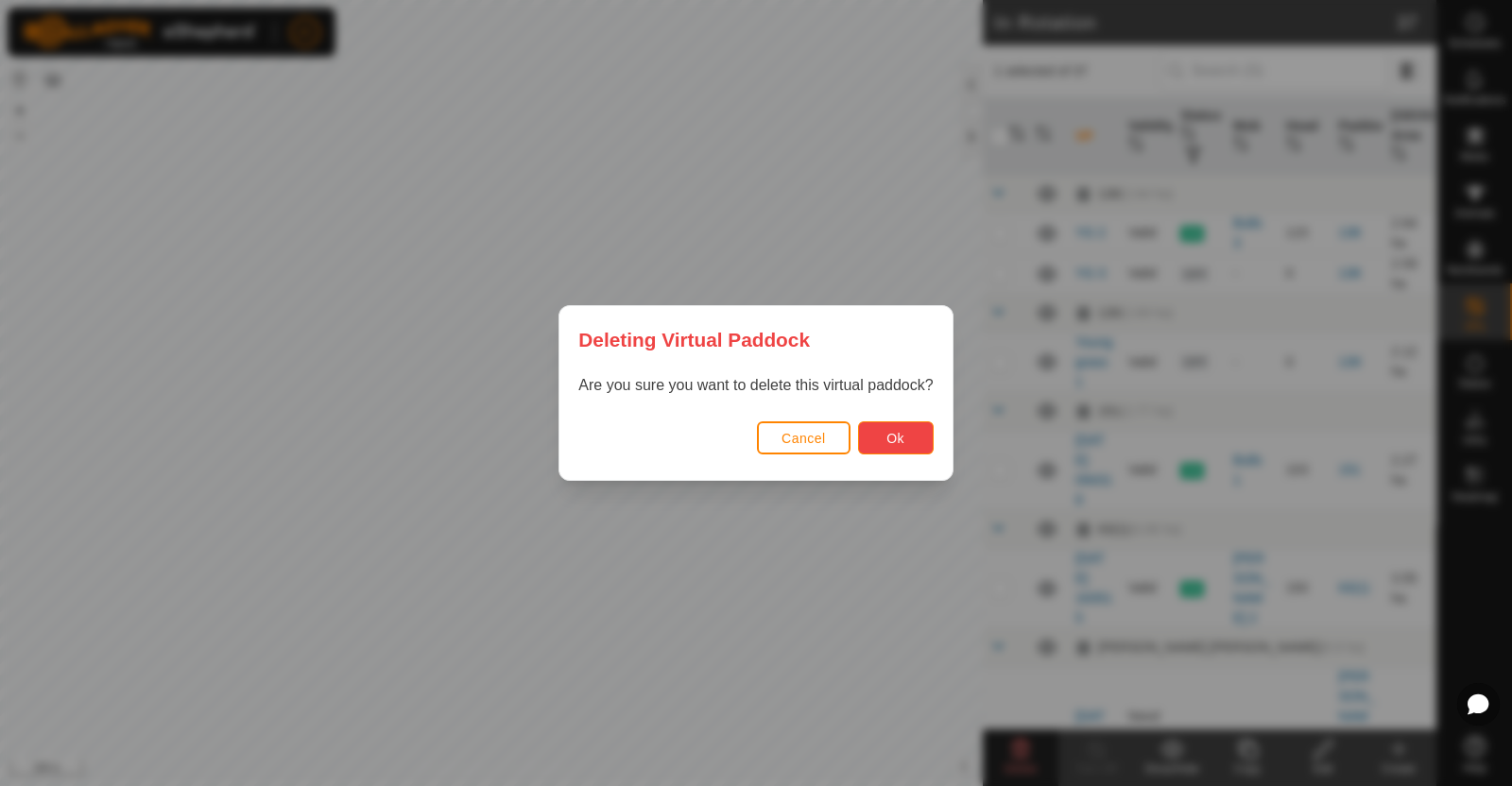
click at [901, 435] on span "Ok" at bounding box center [895, 438] width 18 height 15
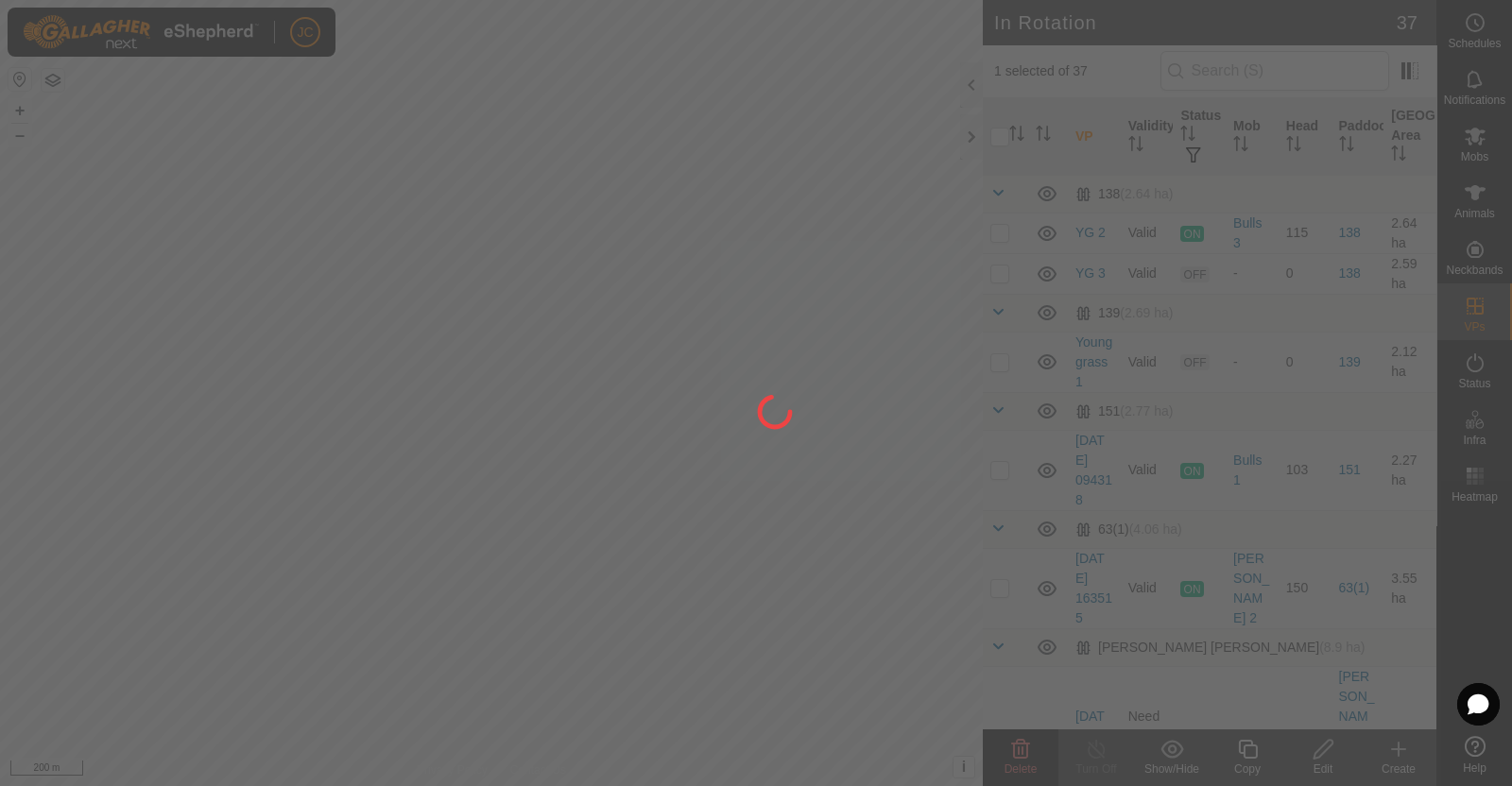
checkbox input "false"
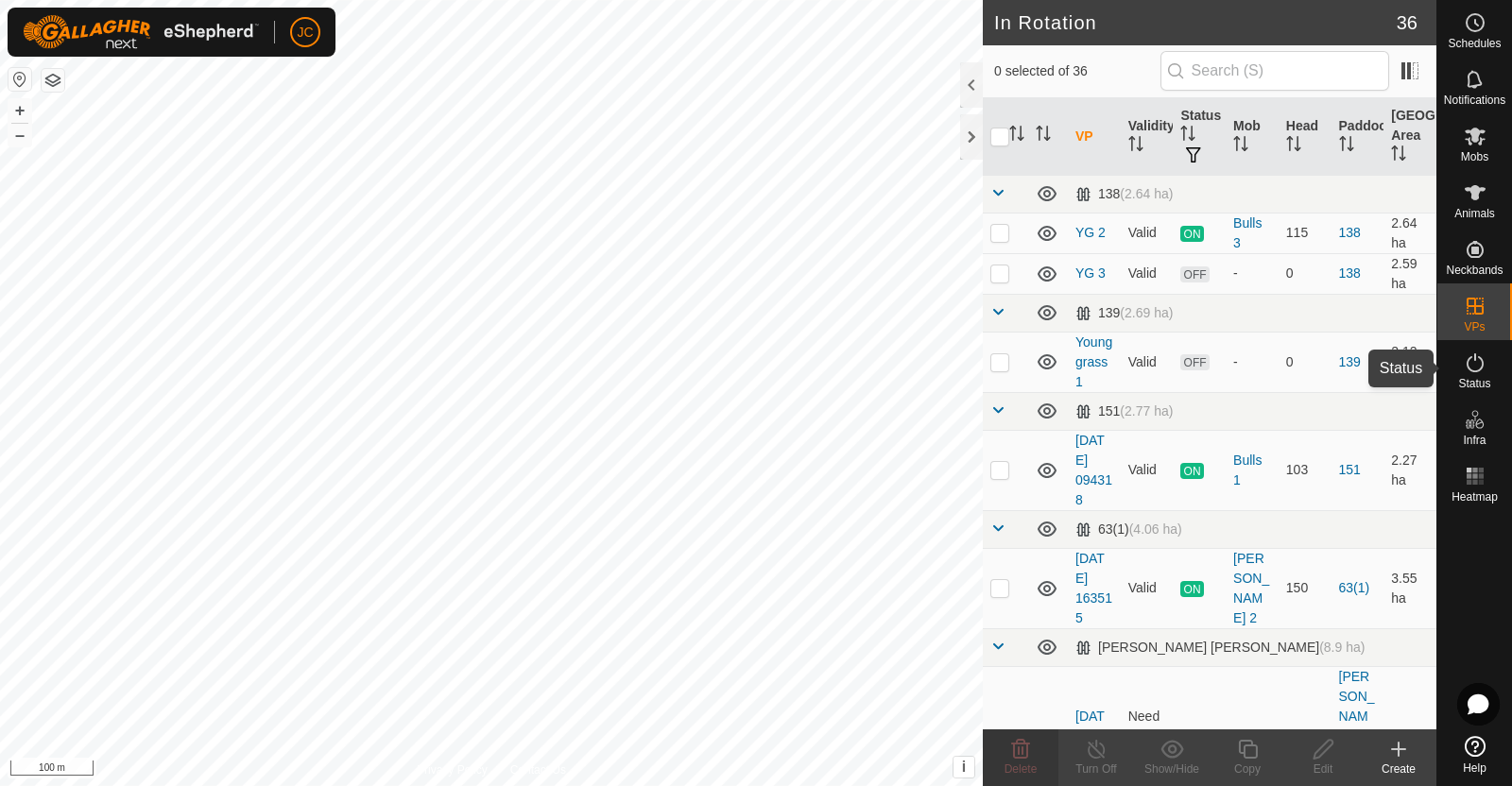
click at [1467, 370] on icon at bounding box center [1475, 363] width 23 height 23
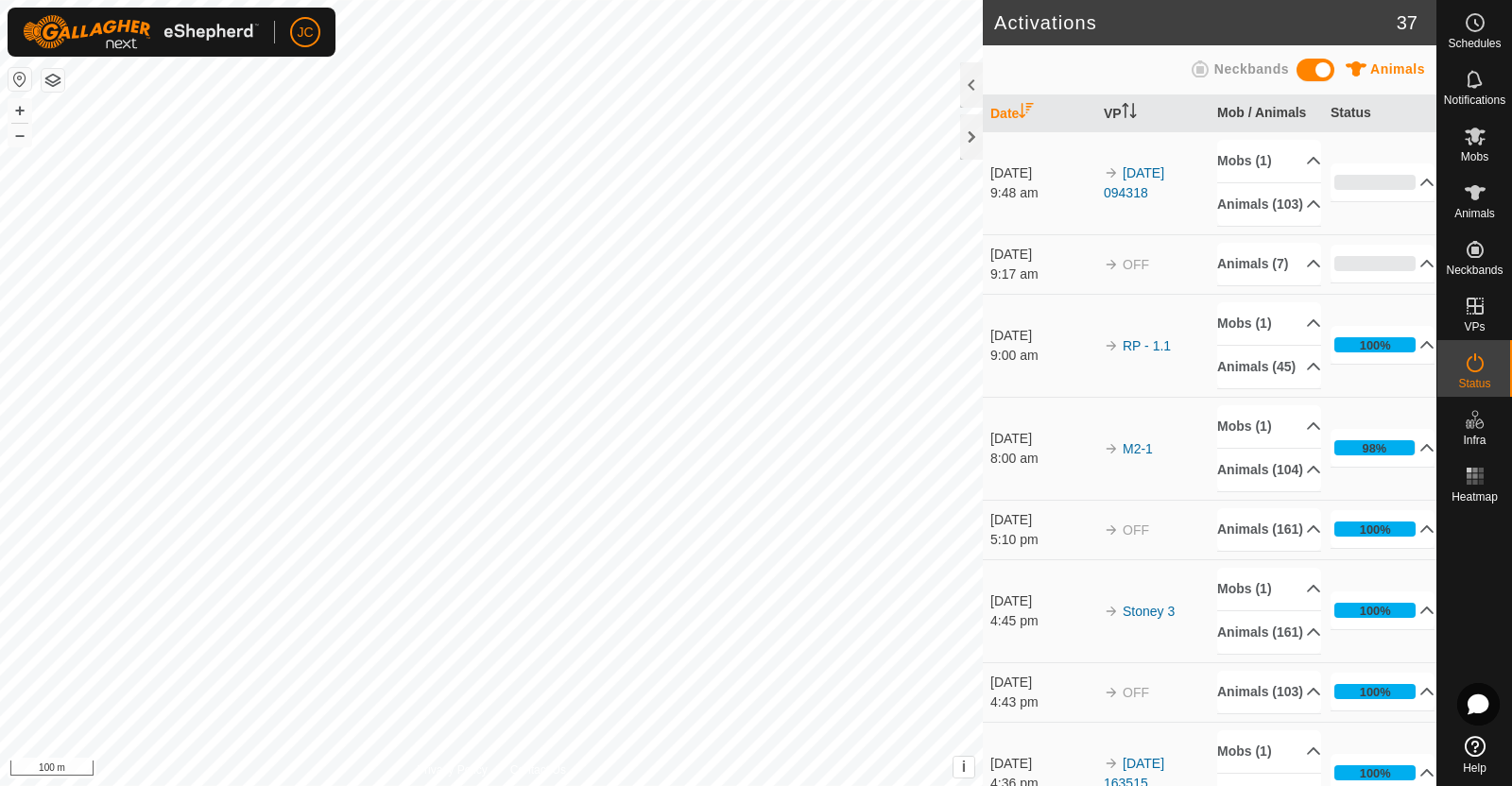
click at [1467, 370] on icon at bounding box center [1475, 363] width 23 height 23
click at [1290, 285] on p-accordion-header "Animals (7)" at bounding box center [1269, 263] width 104 height 43
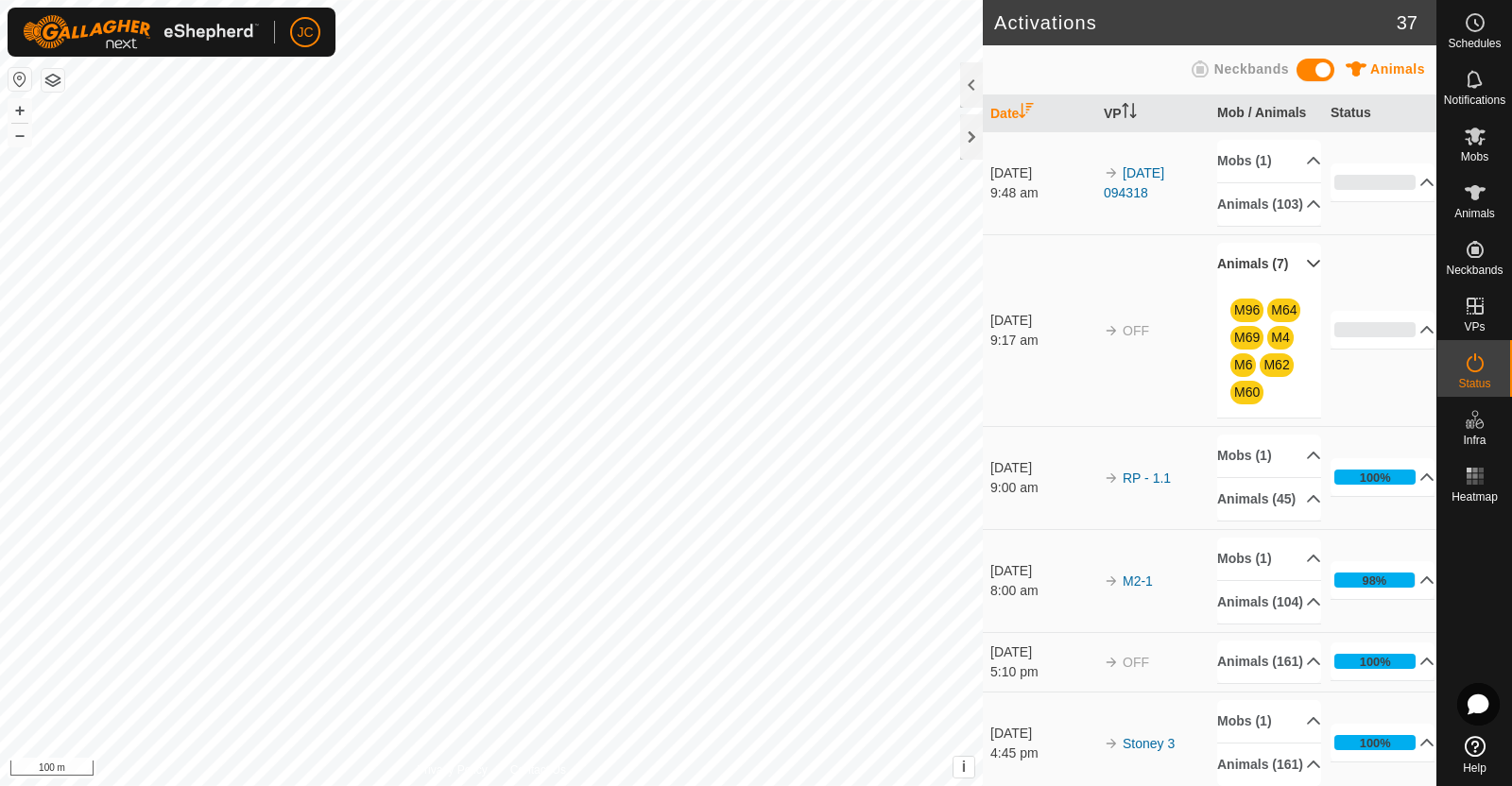
click at [1290, 285] on p-accordion-header "Animals (7)" at bounding box center [1269, 263] width 104 height 43
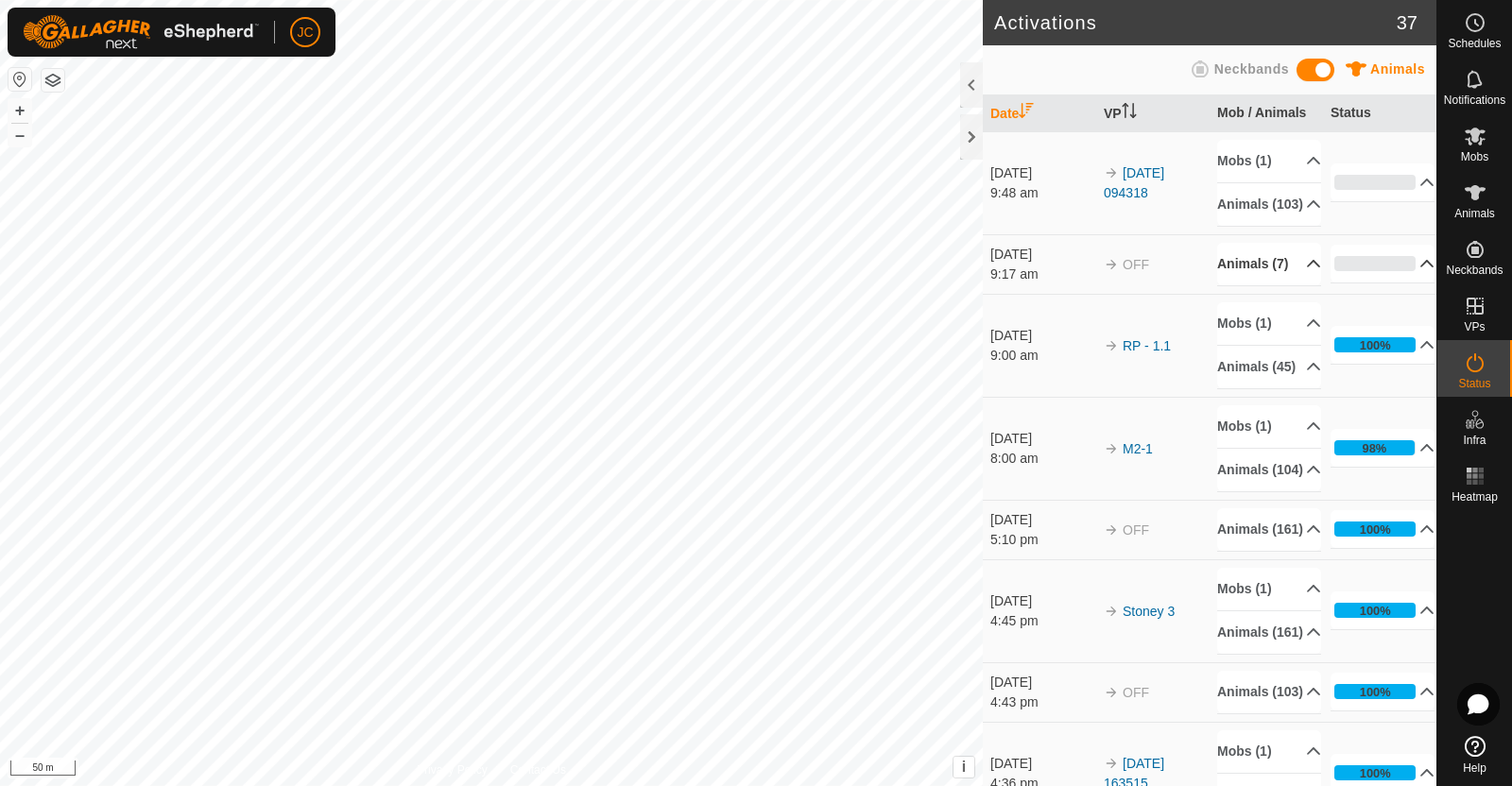
click at [1402, 282] on p-accordion-header "0%" at bounding box center [1382, 263] width 104 height 38
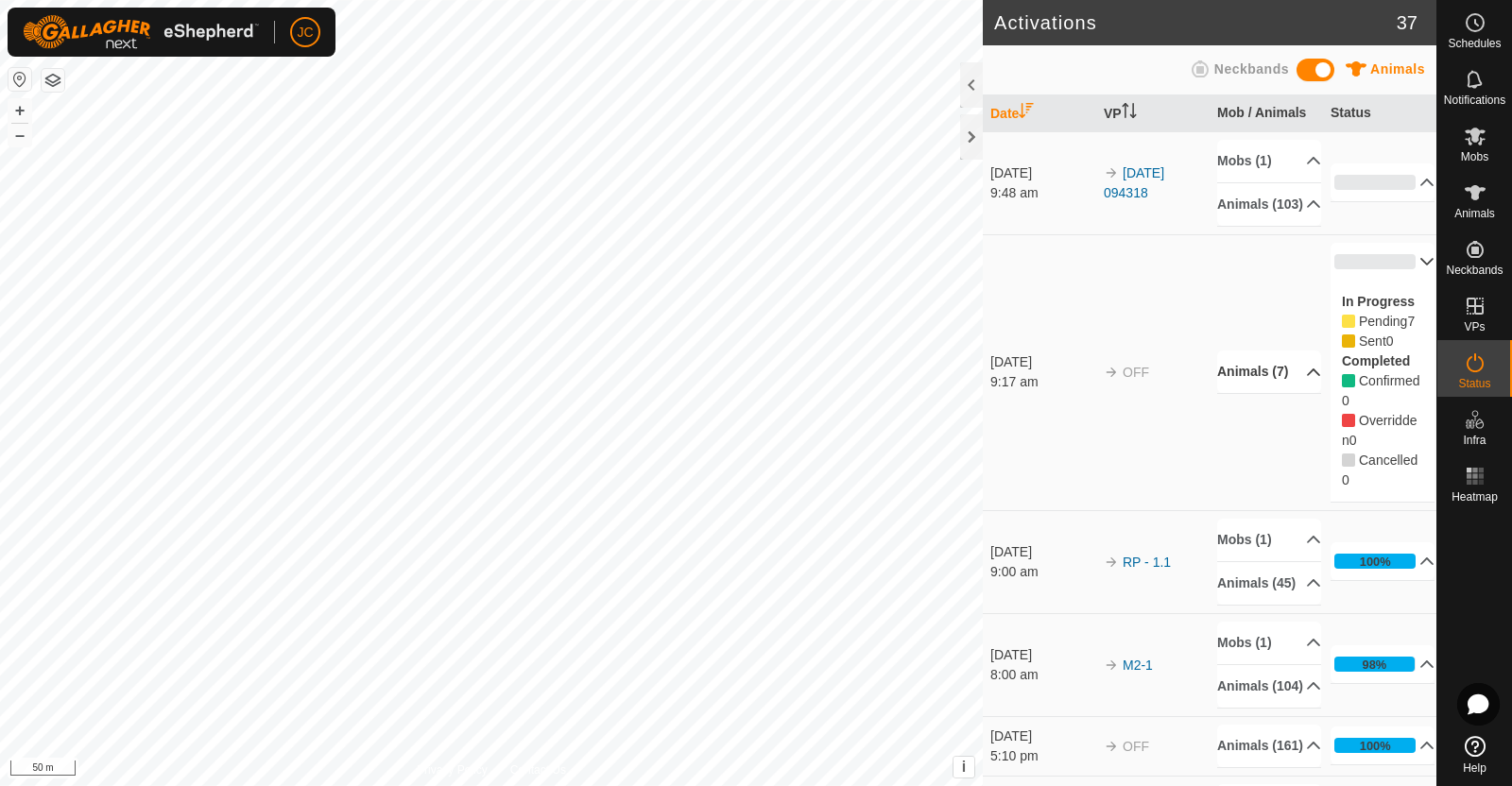
click at [1402, 280] on p-accordion-header "0%" at bounding box center [1382, 261] width 104 height 38
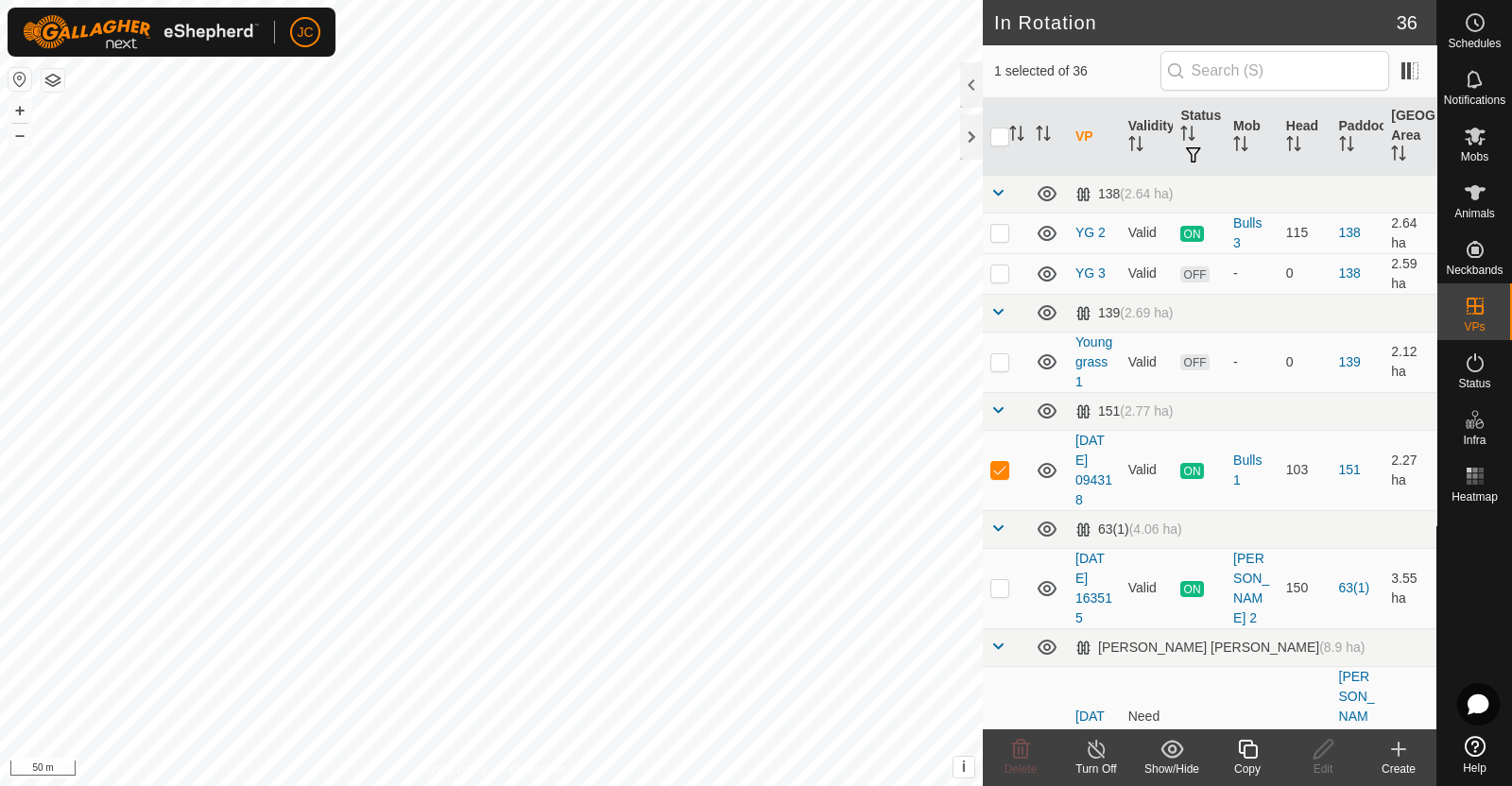
click at [1099, 757] on icon at bounding box center [1096, 749] width 17 height 19
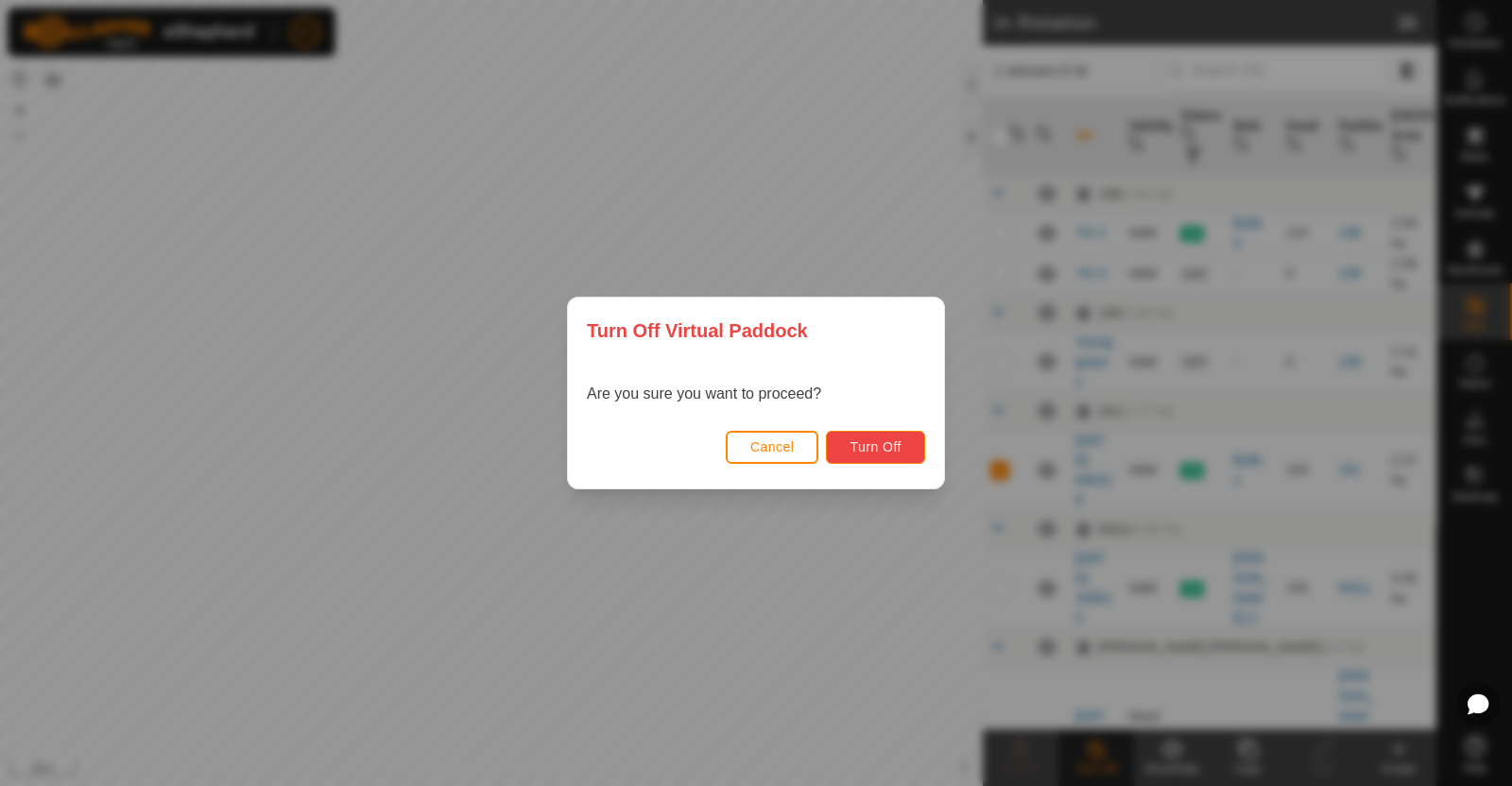
click at [904, 444] on button "Turn Off" at bounding box center [875, 447] width 99 height 33
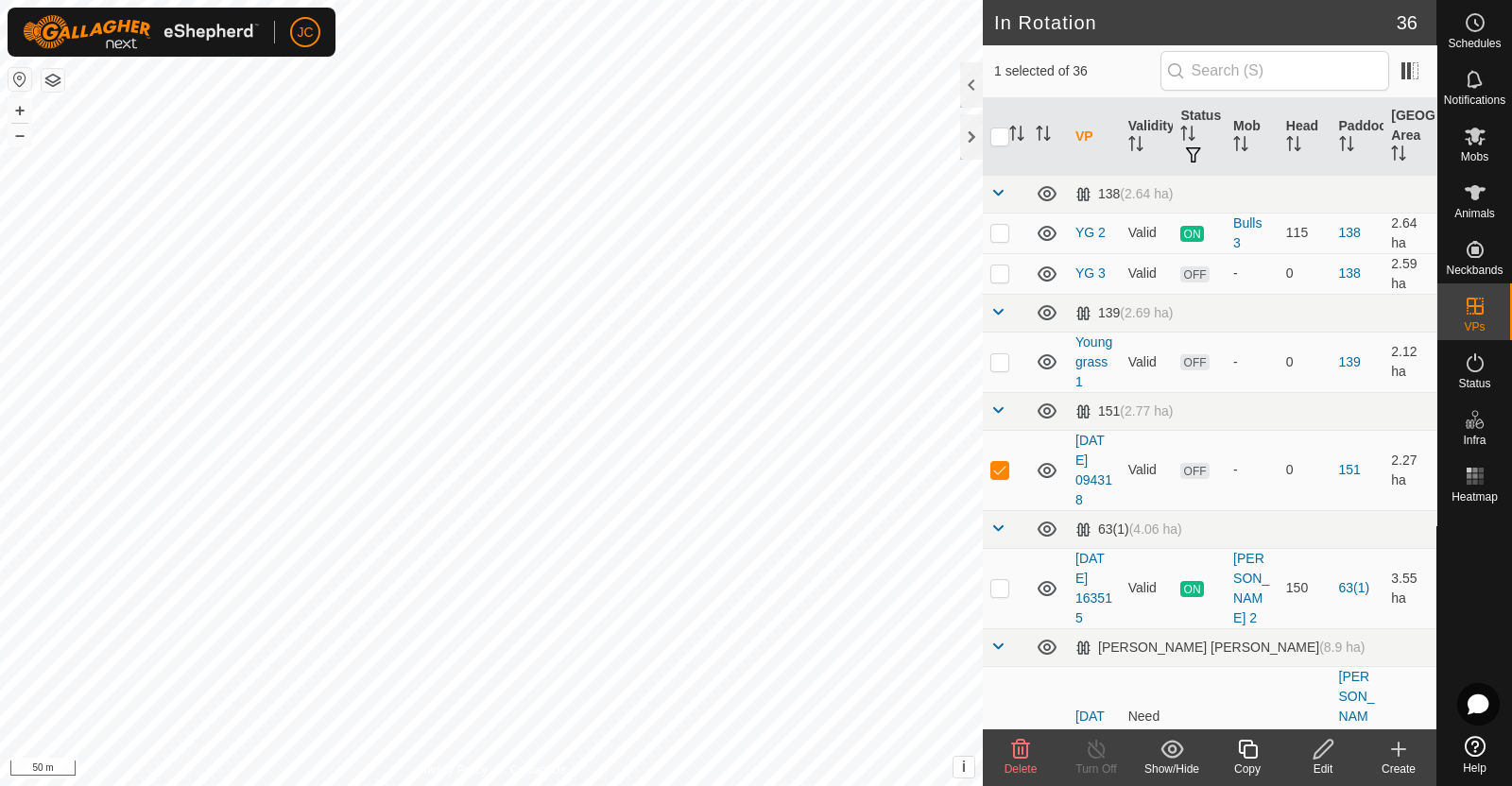
click at [1018, 762] on span "Delete" at bounding box center [1021, 769] width 33 height 13
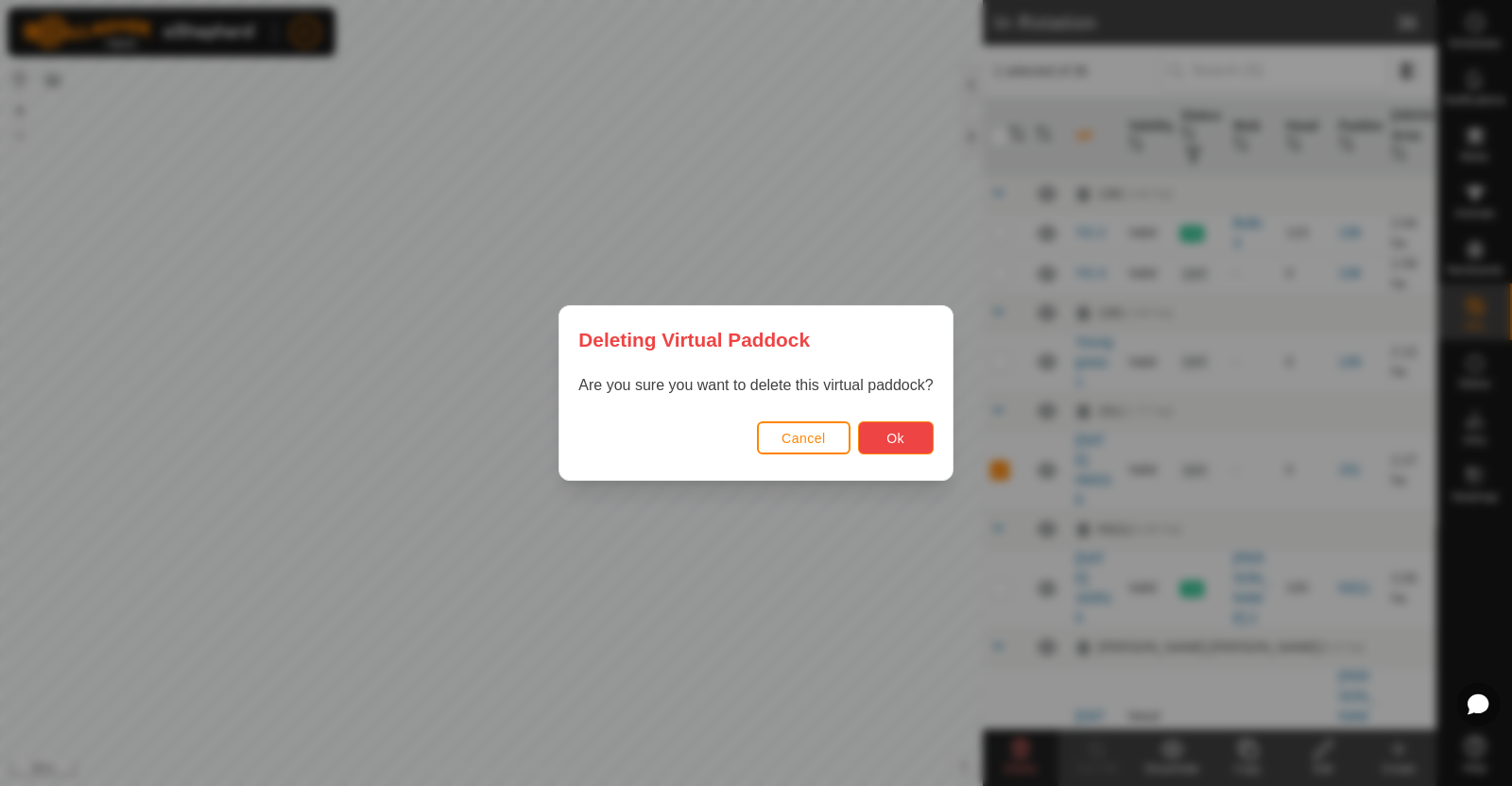
click at [908, 432] on button "Ok" at bounding box center [896, 438] width 76 height 33
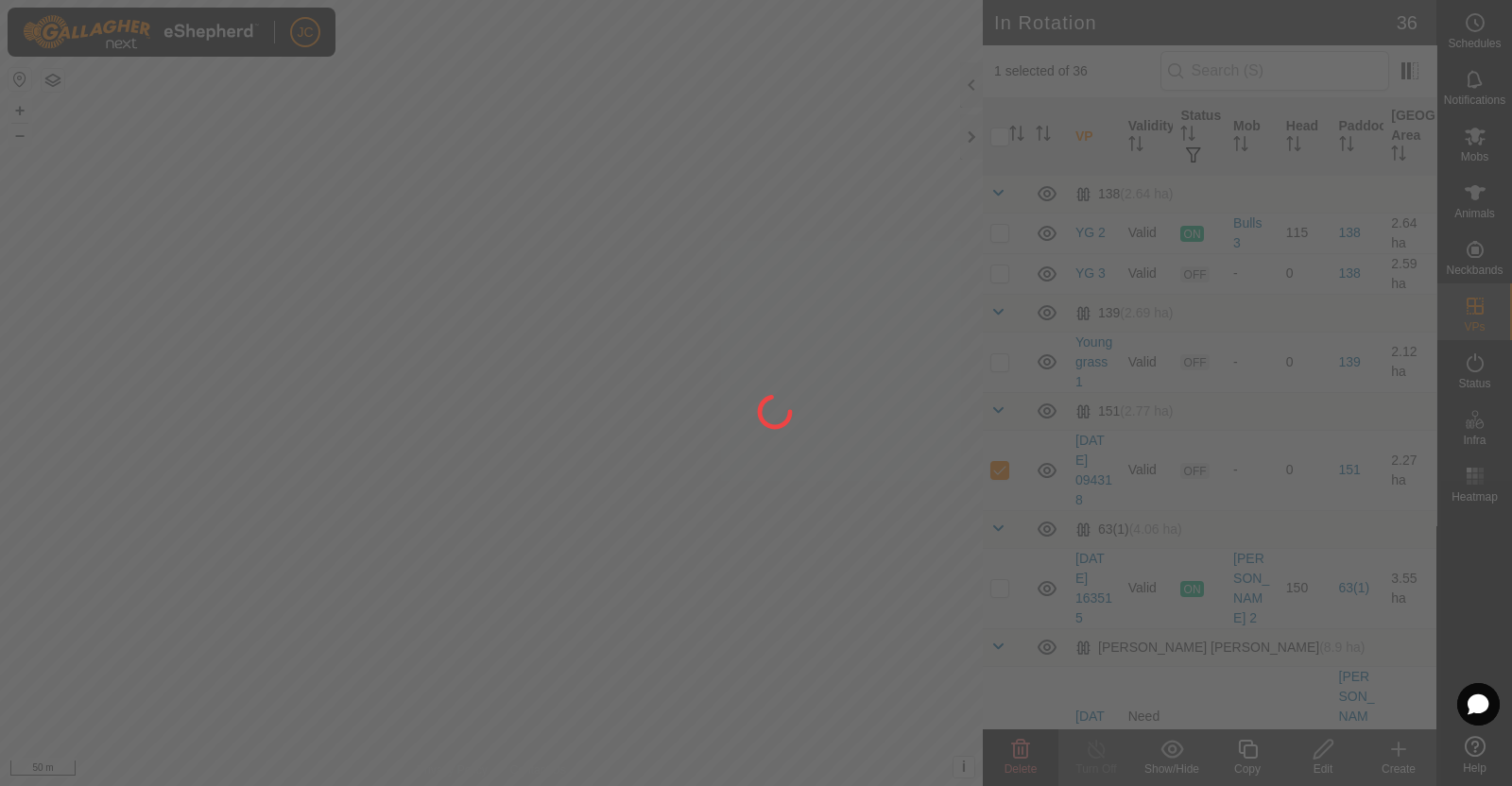
checkbox input "false"
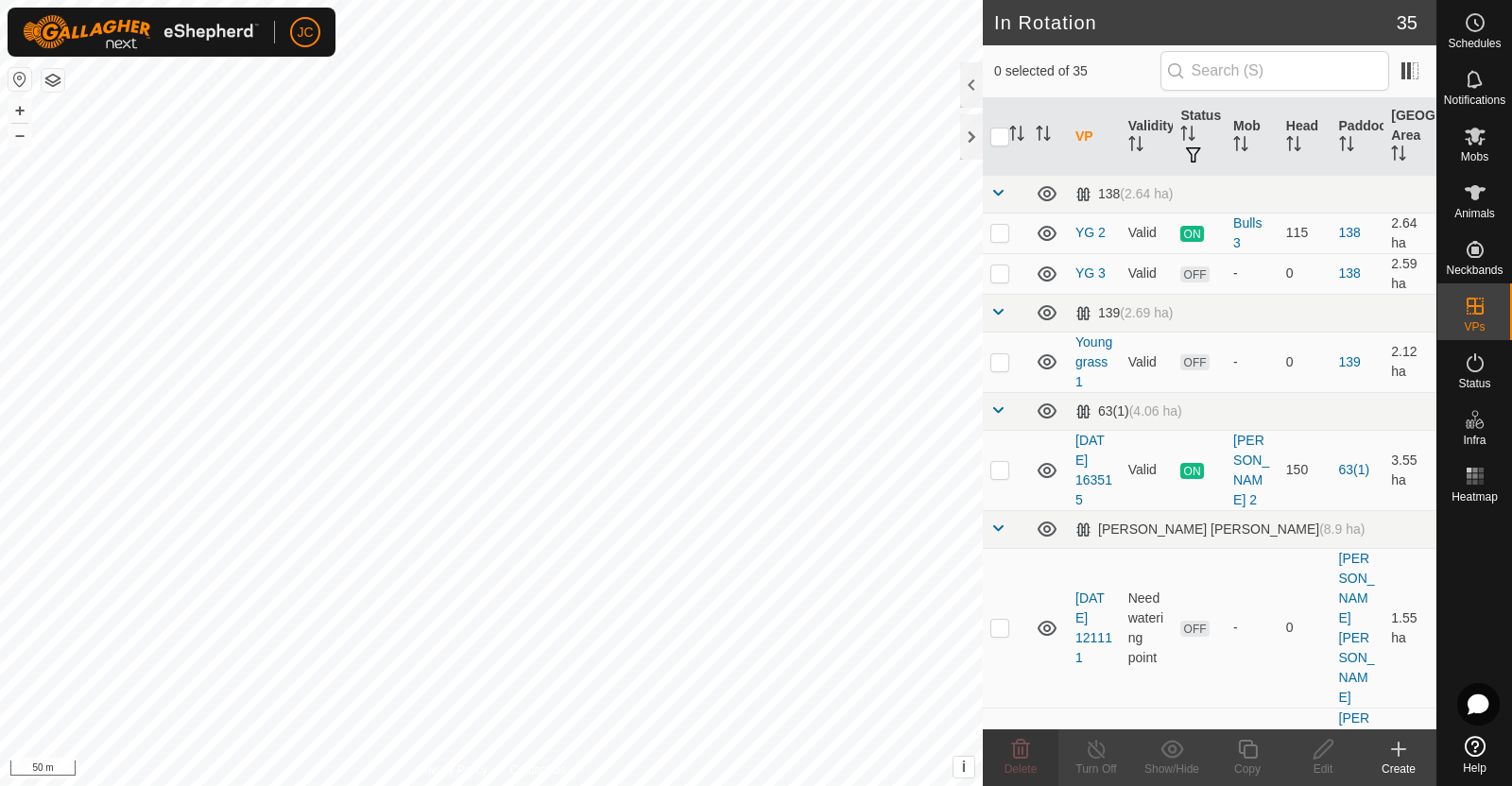
click at [1403, 764] on div "Create" at bounding box center [1398, 769] width 76 height 17
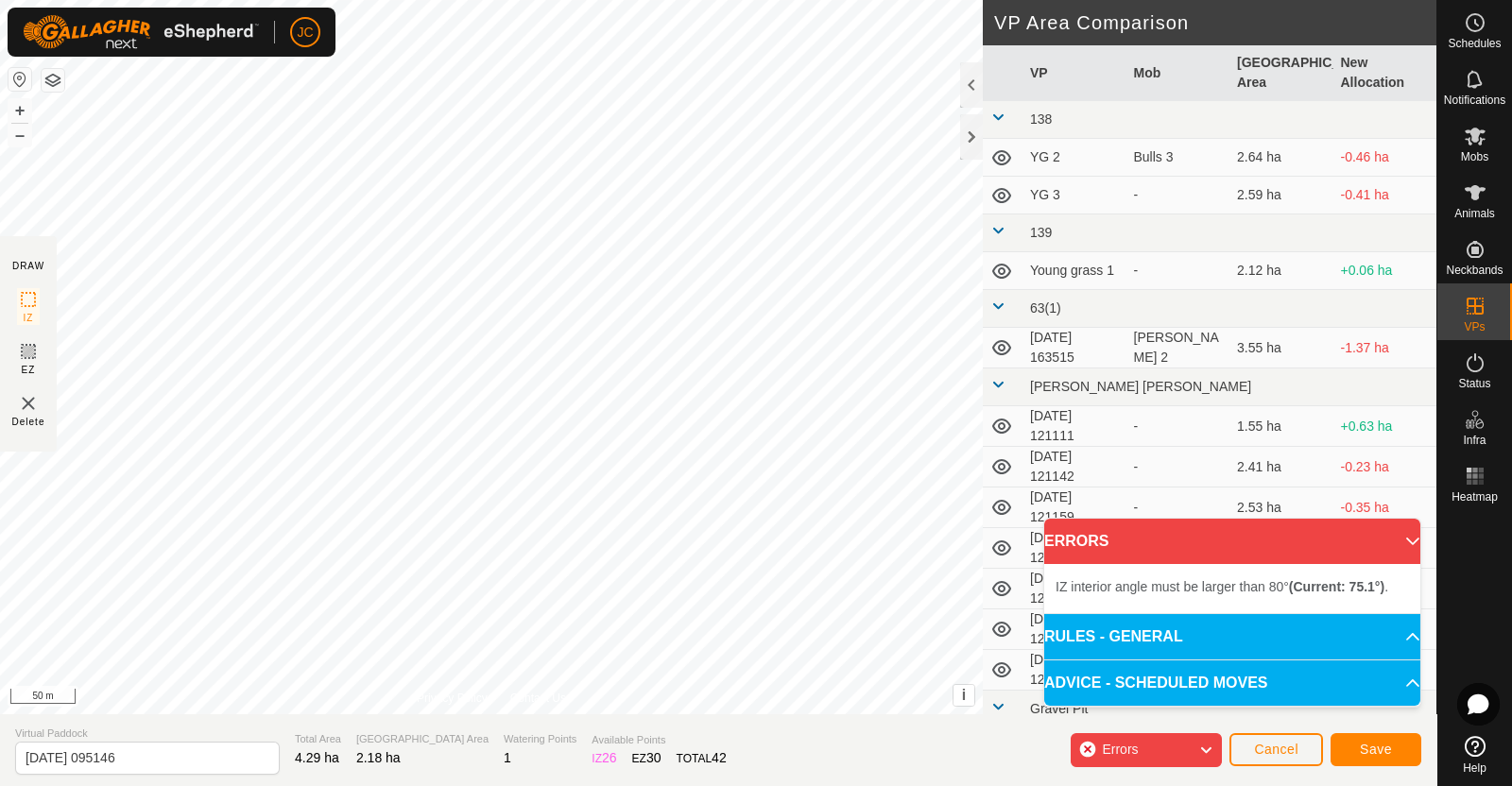
click at [610, 586] on div "IZ interior angle must be larger than 80° (Current: 75.1°) . + – ⇧ i This appli…" at bounding box center [491, 357] width 983 height 714
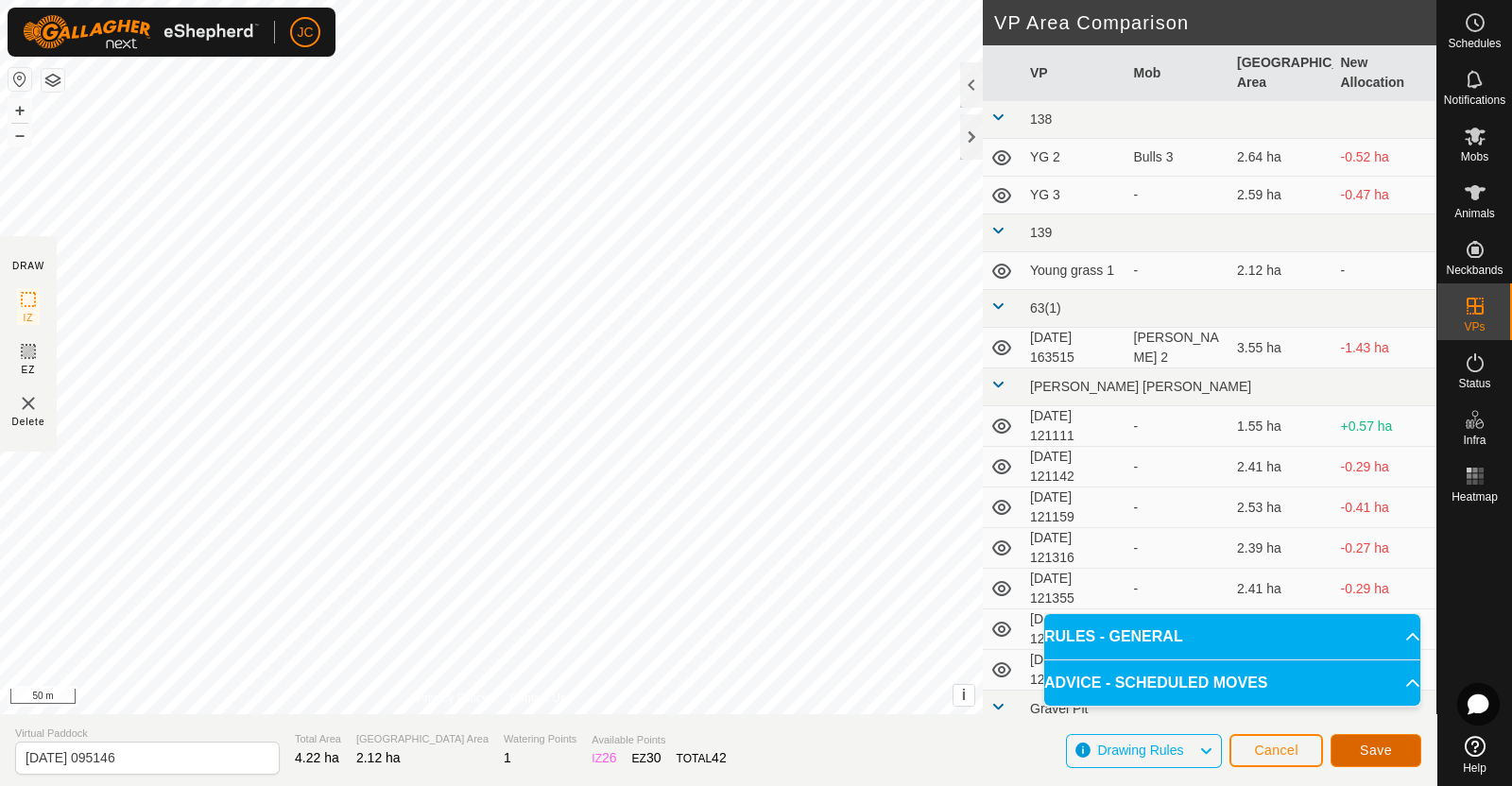
click at [1375, 740] on button "Save" at bounding box center [1376, 750] width 91 height 33
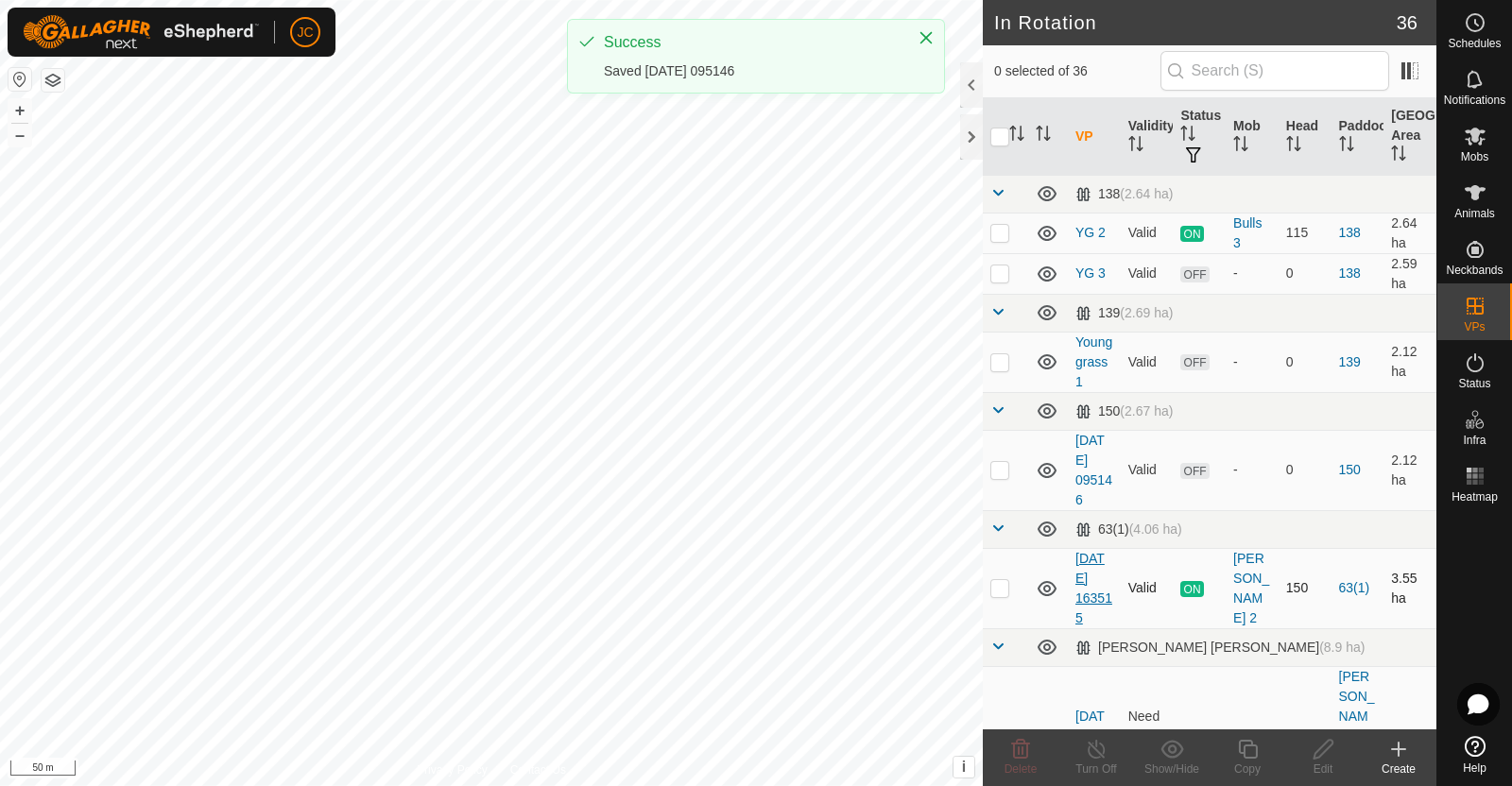
checkbox input "true"
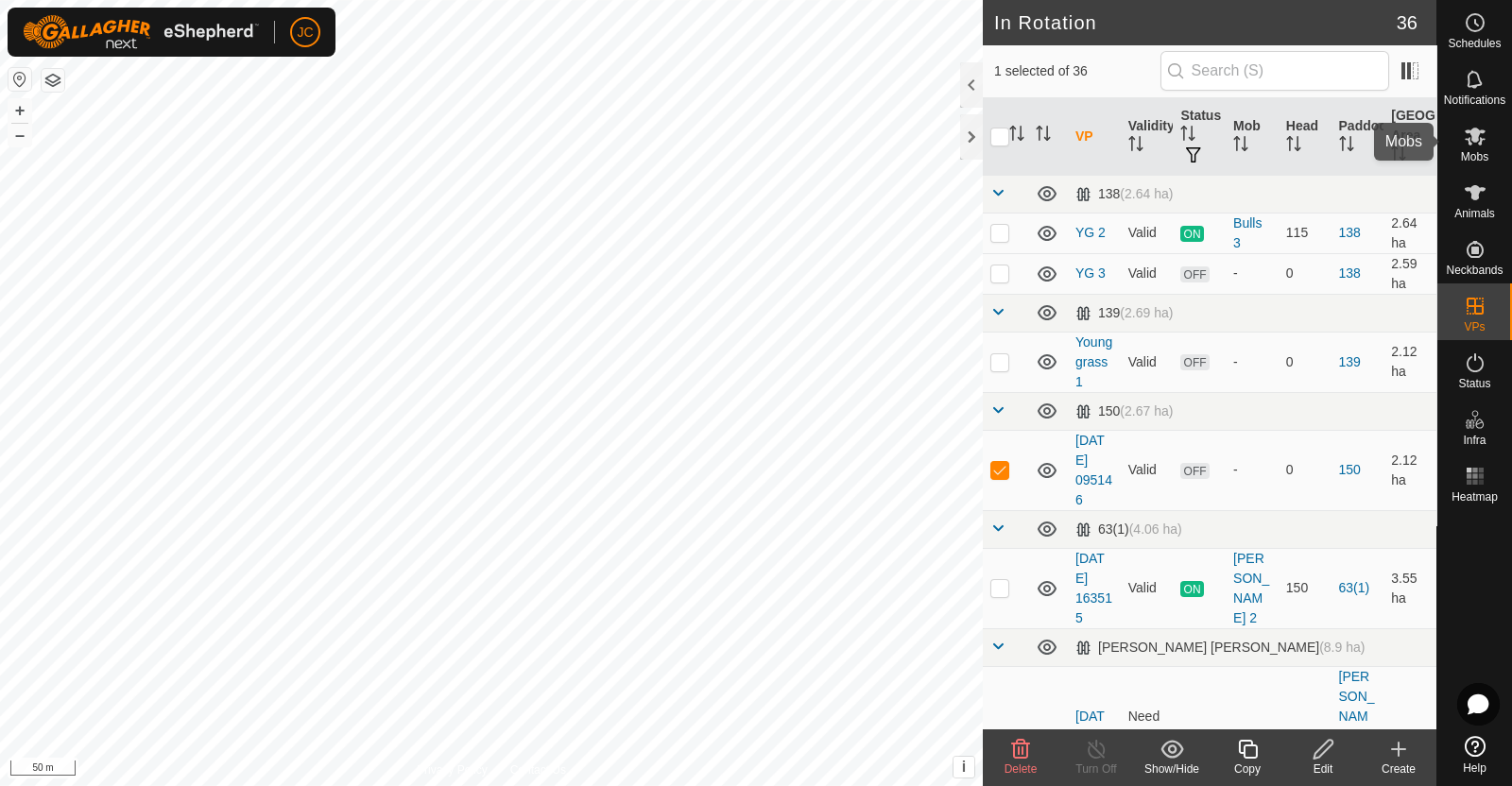
click at [1481, 125] on icon at bounding box center [1475, 136] width 23 height 23
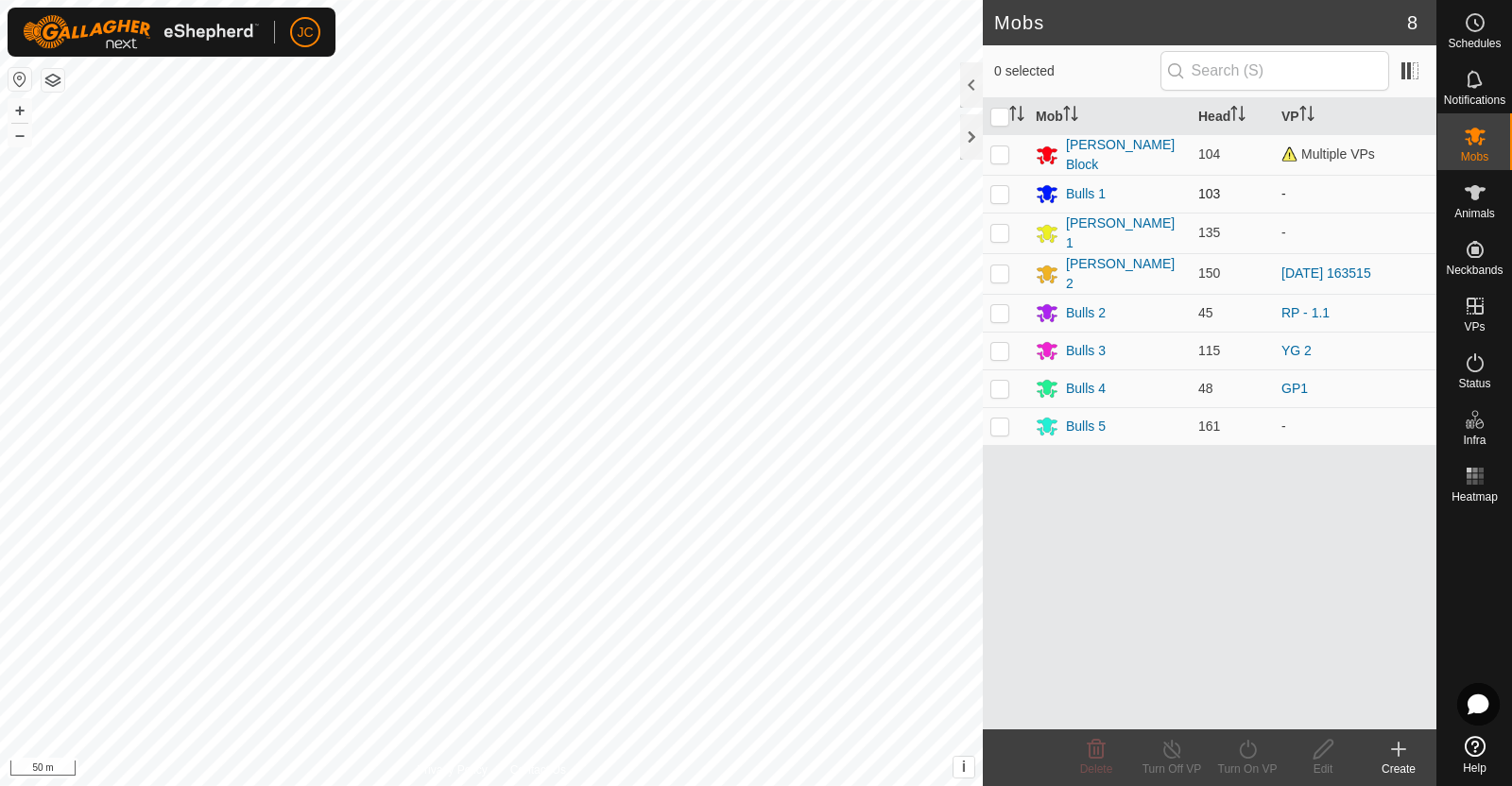
click at [1003, 194] on p-checkbox at bounding box center [1000, 194] width 19 height 15
checkbox input "true"
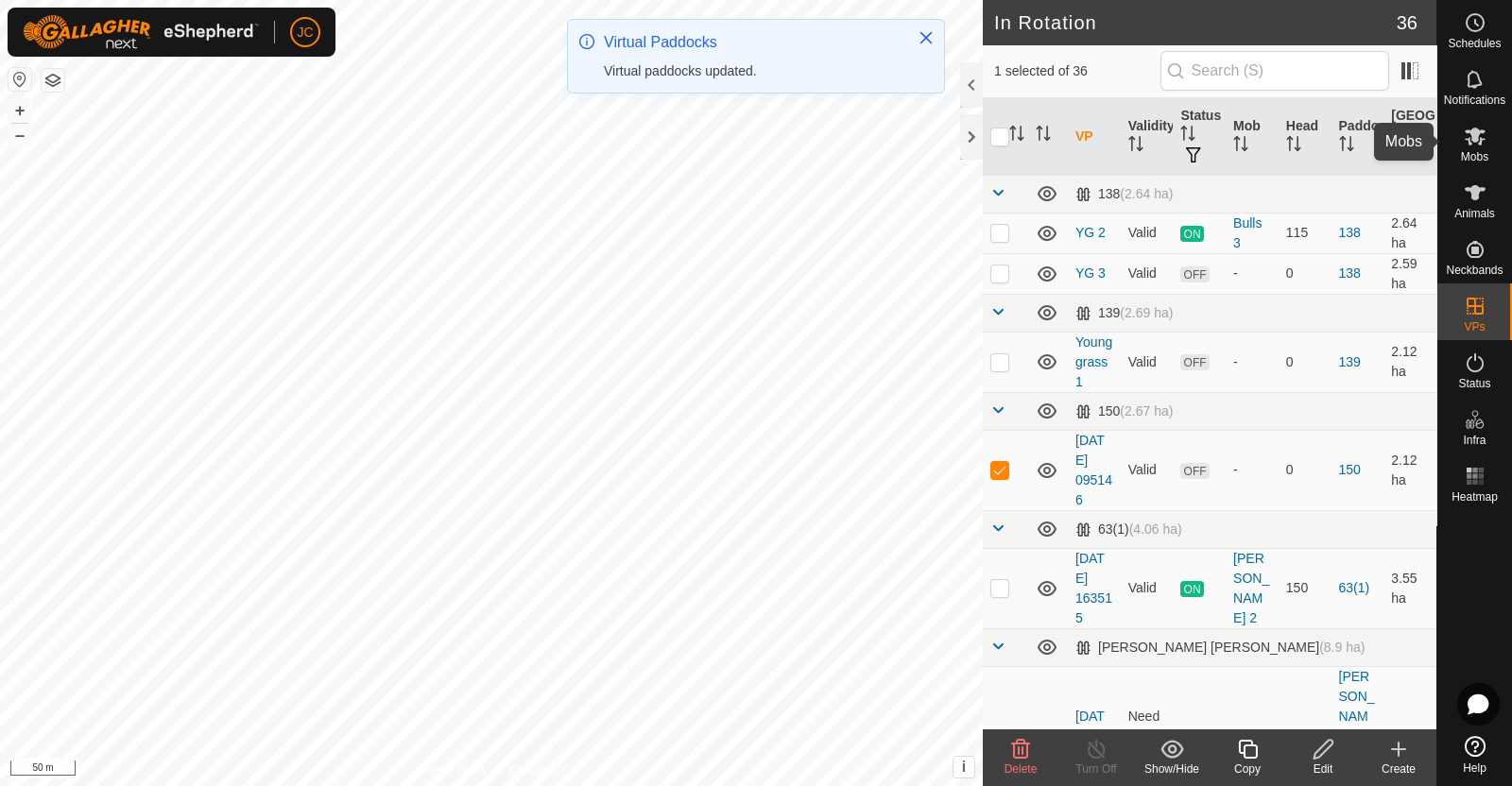
click at [1479, 146] on icon at bounding box center [1475, 136] width 23 height 23
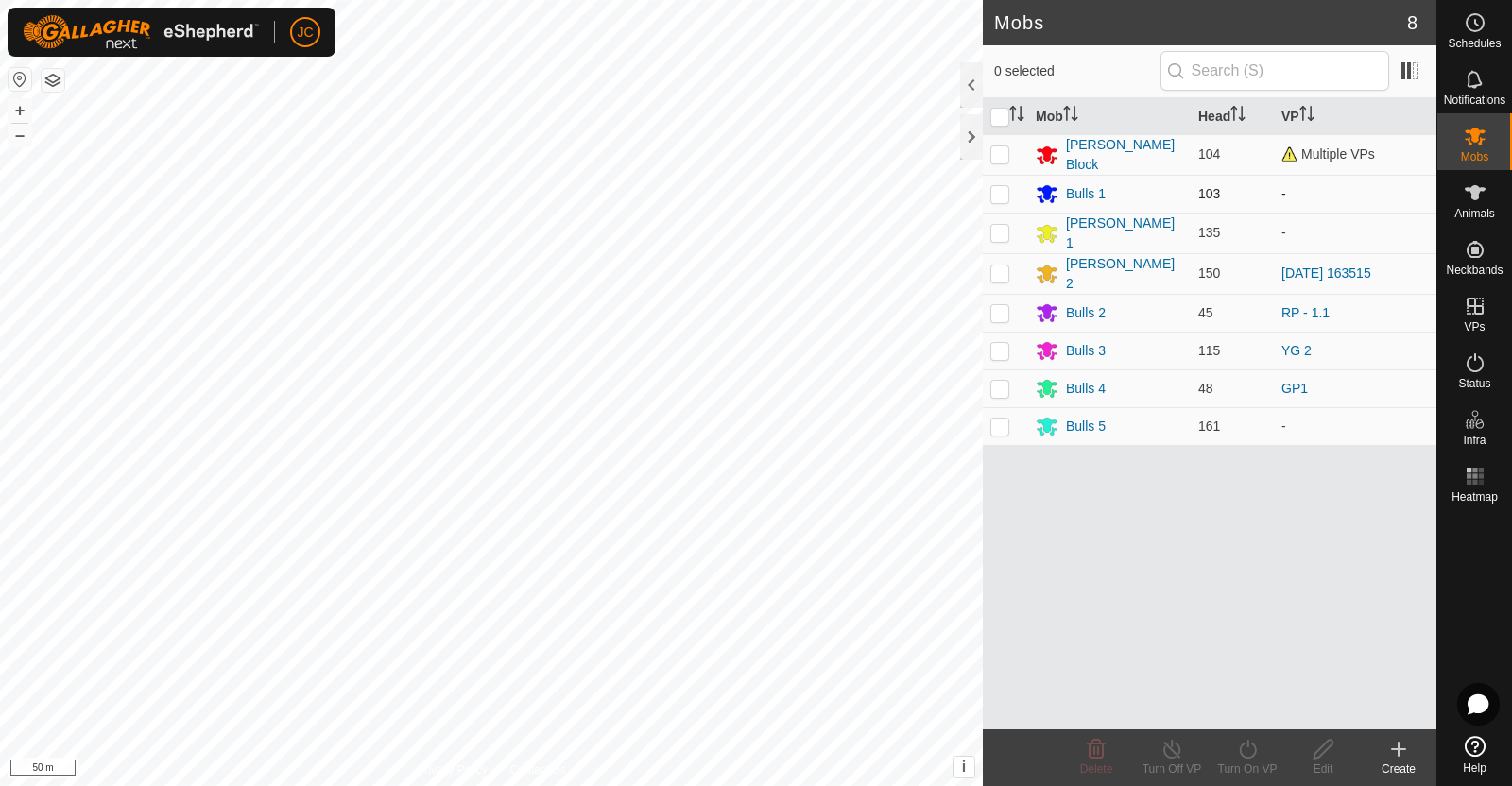
click at [1002, 190] on p-checkbox at bounding box center [1000, 194] width 19 height 15
checkbox input "true"
click at [1254, 777] on div "Turn On VP" at bounding box center [1247, 758] width 76 height 57
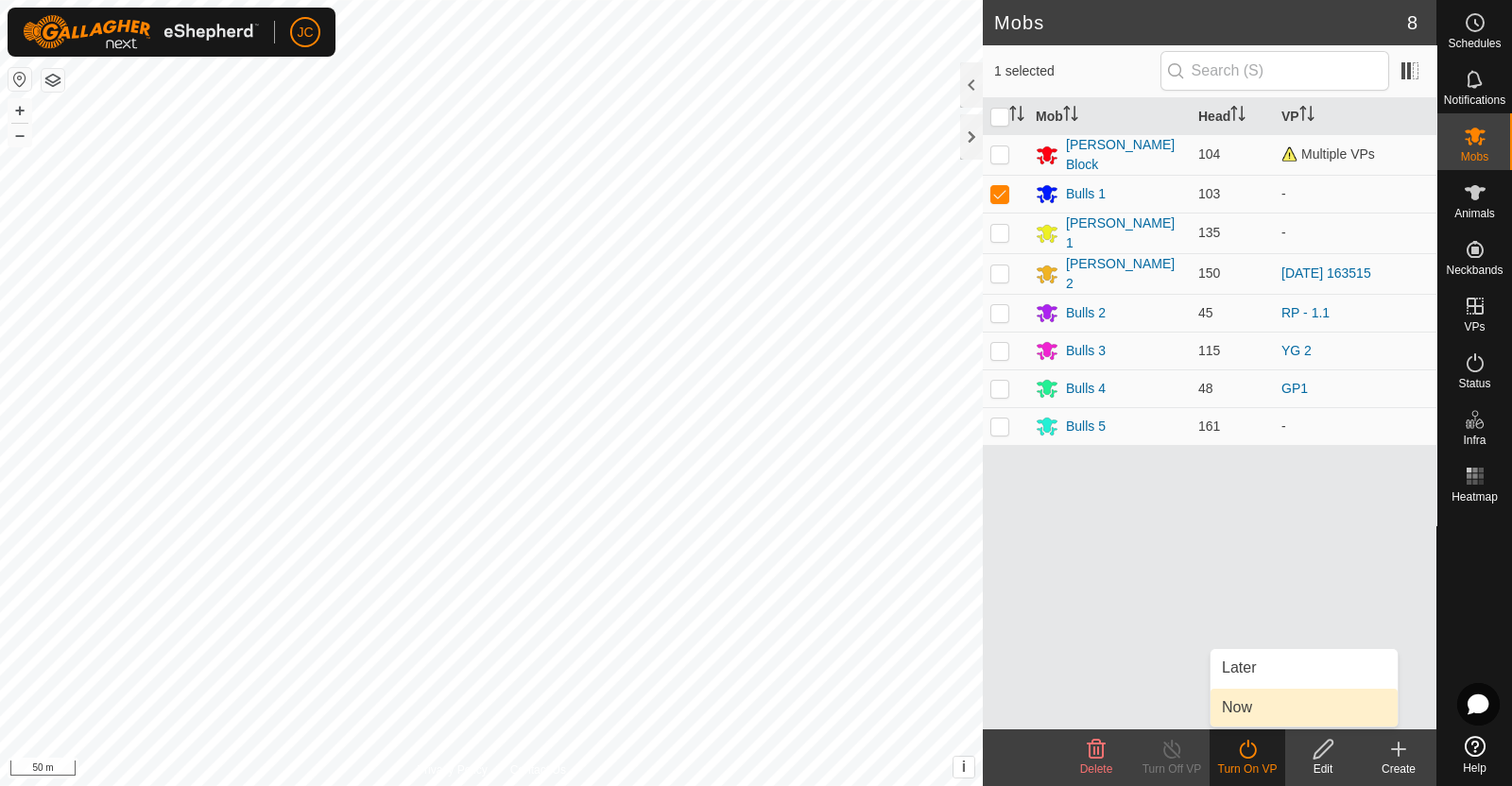
click at [1252, 717] on link "Now" at bounding box center [1304, 708] width 187 height 38
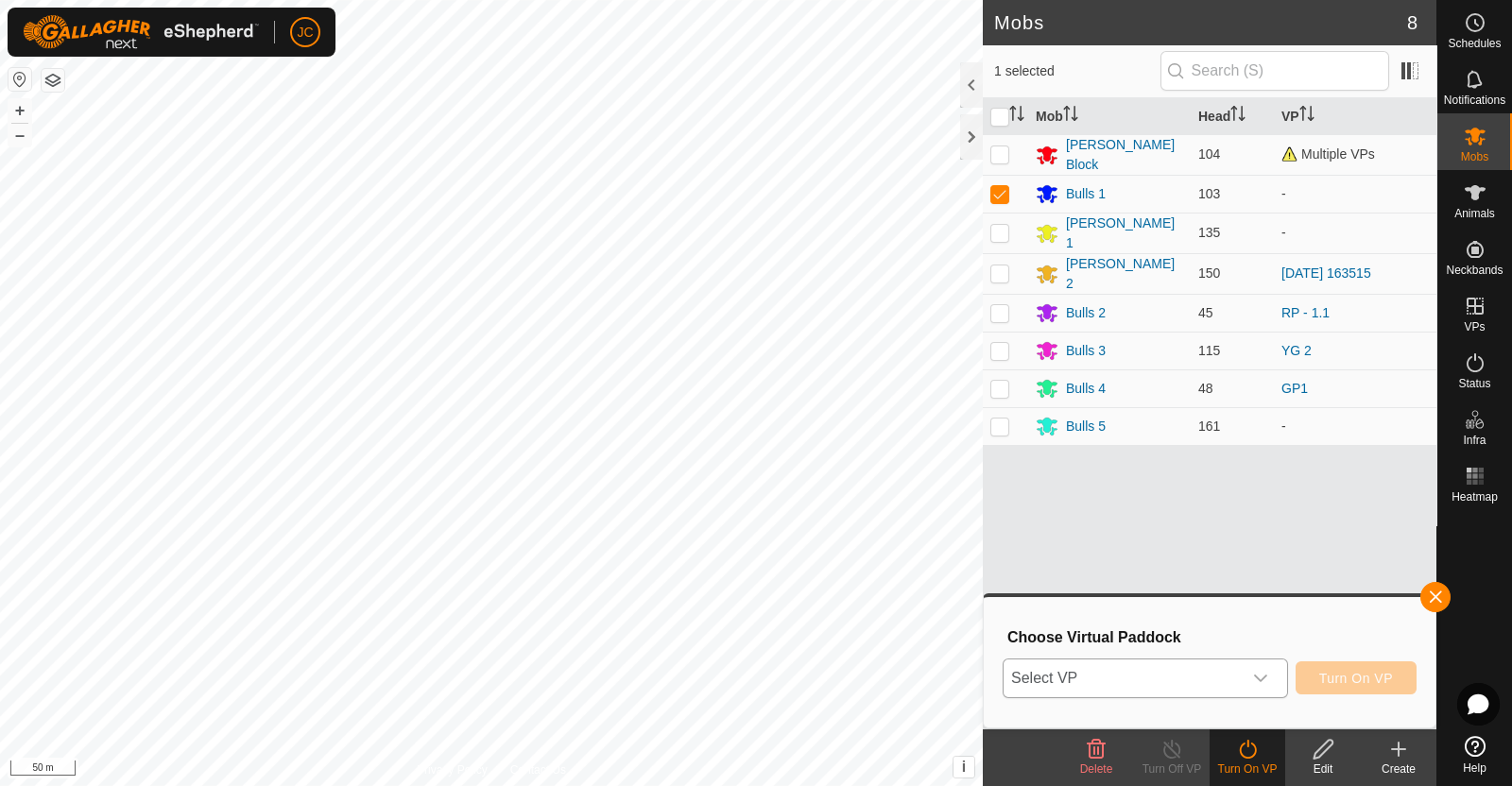
click at [1202, 672] on span "Select VP" at bounding box center [1122, 679] width 238 height 38
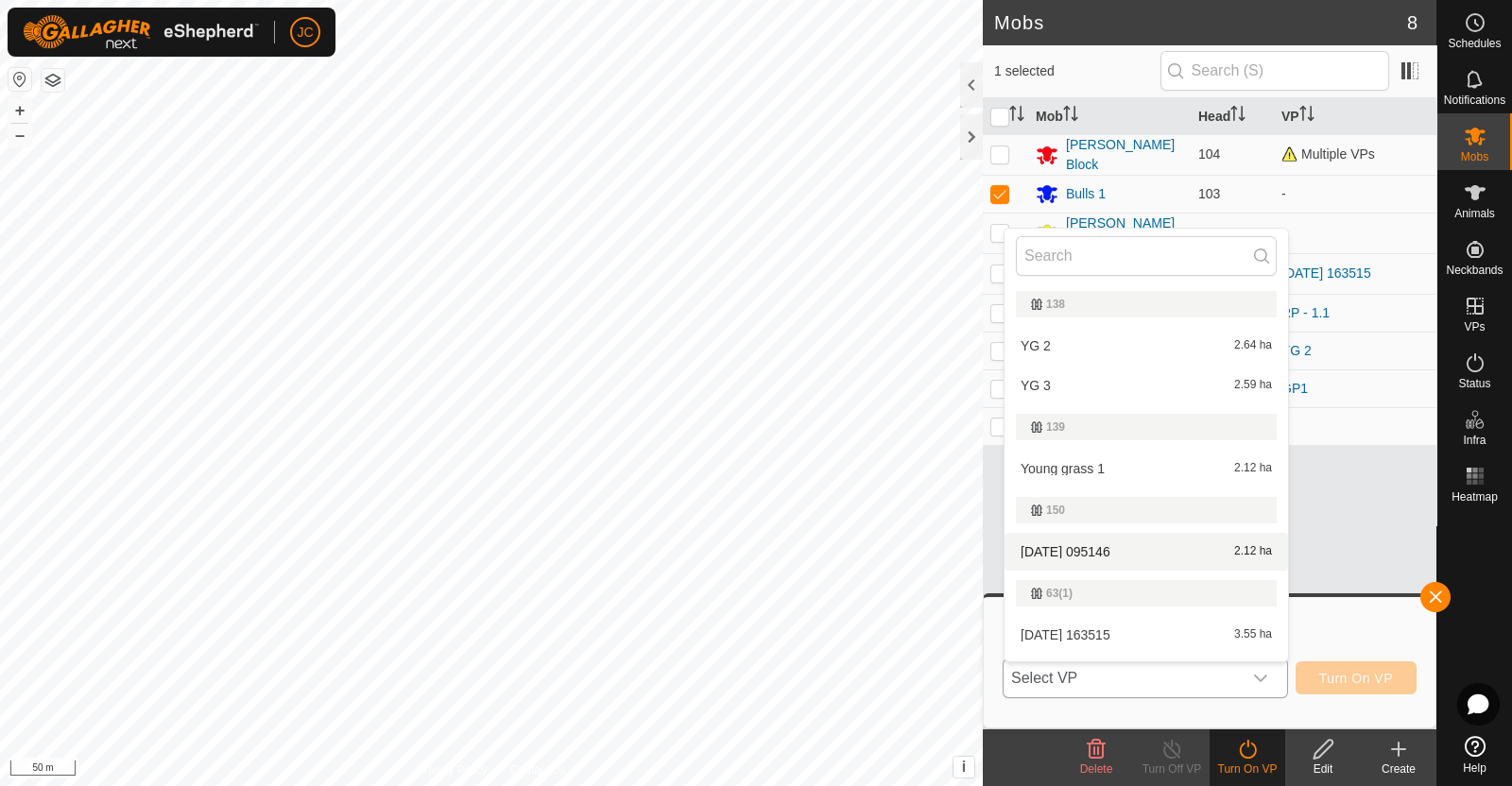
click at [1140, 545] on li "2025-08-16 095146 2.12 ha" at bounding box center [1146, 552] width 283 height 38
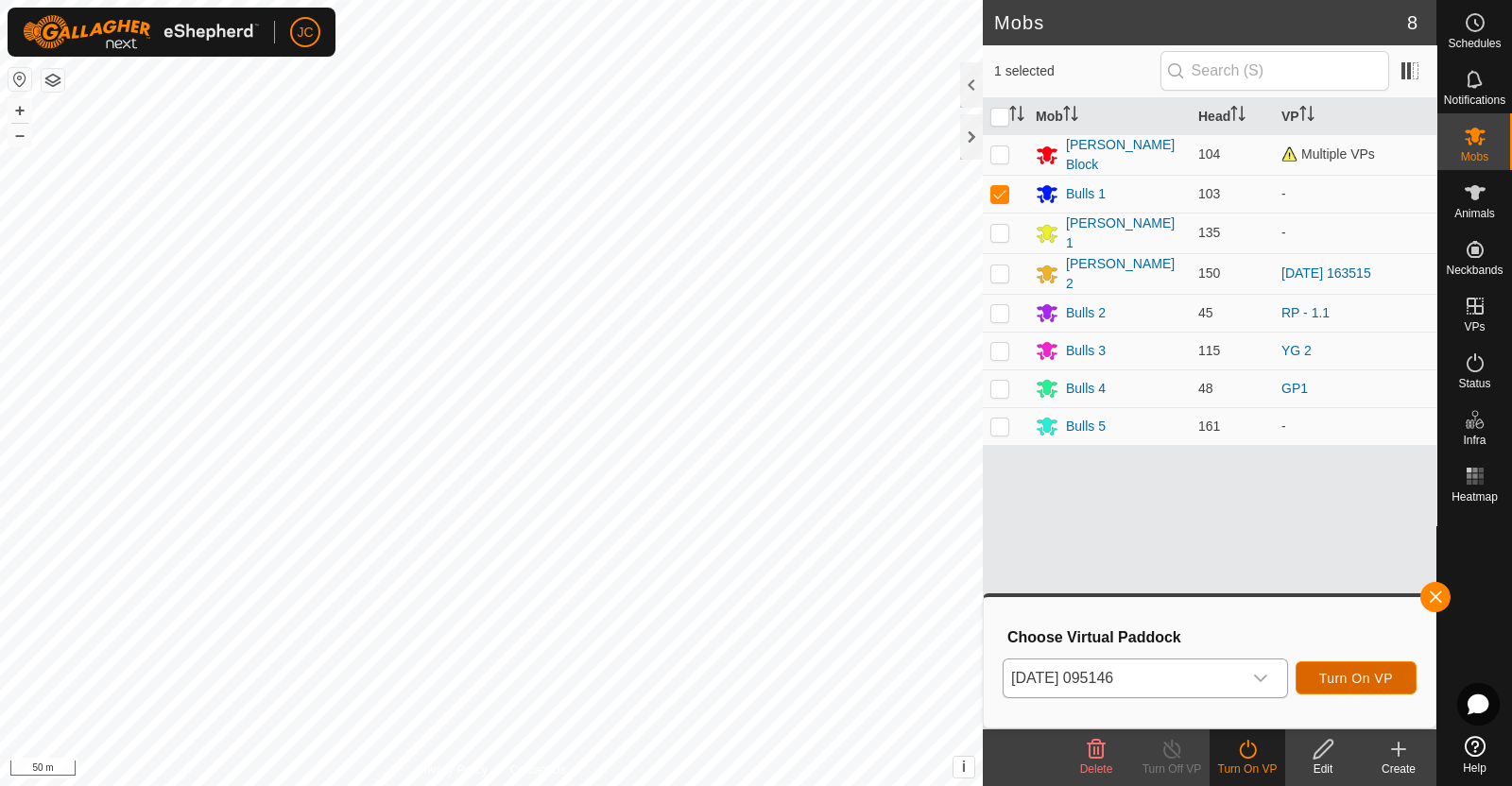
click at [1349, 679] on span "Turn On VP" at bounding box center [1356, 679] width 74 height 15
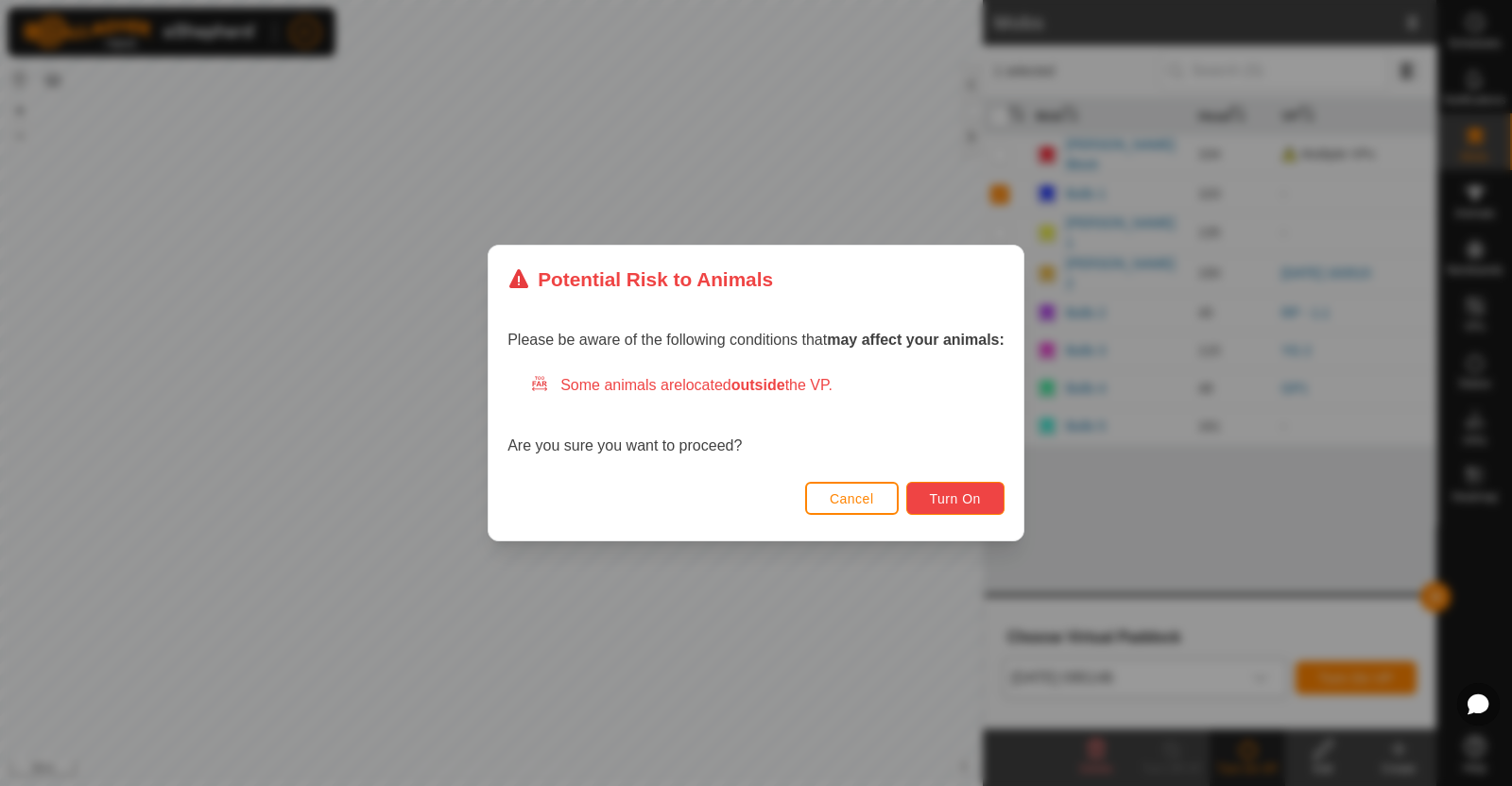
click at [964, 484] on button "Turn On" at bounding box center [955, 498] width 98 height 33
